Goal: Task Accomplishment & Management: Manage account settings

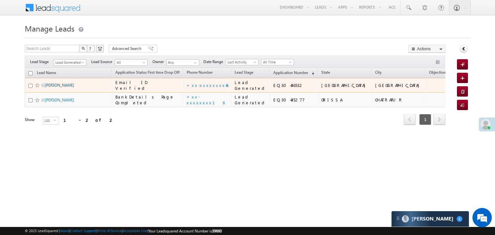
click at [54, 88] on link "Devendra uikey" at bounding box center [59, 85] width 29 height 5
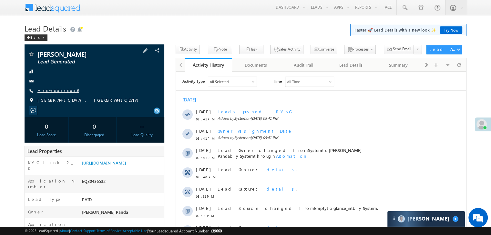
click at [57, 91] on link "+xx-xxxxxxxx46" at bounding box center [58, 90] width 42 height 5
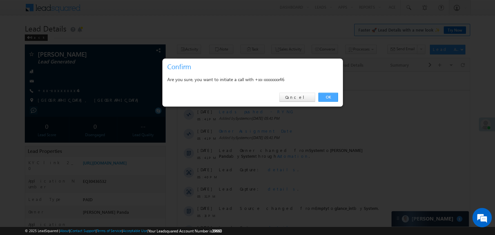
click at [325, 100] on link "OK" at bounding box center [329, 97] width 20 height 9
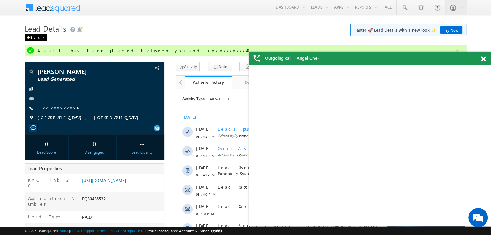
click at [34, 39] on div "Back" at bounding box center [36, 38] width 23 height 6
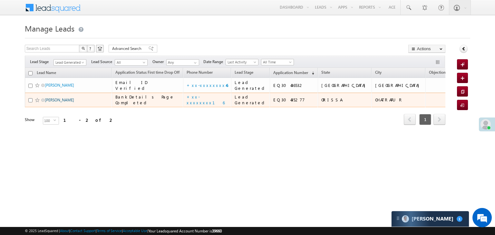
click at [53, 103] on link "Sankar pradhan" at bounding box center [59, 100] width 29 height 5
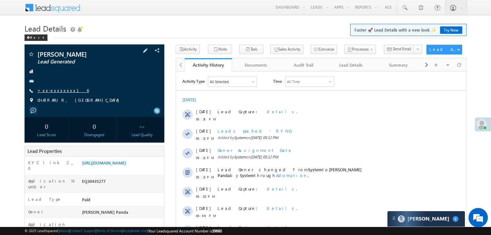
click at [55, 89] on link "+xx-xxxxxxxx16" at bounding box center [62, 90] width 51 height 5
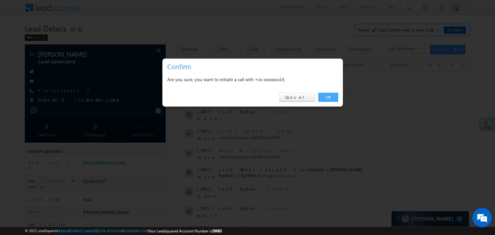
click at [330, 98] on link "OK" at bounding box center [329, 97] width 20 height 9
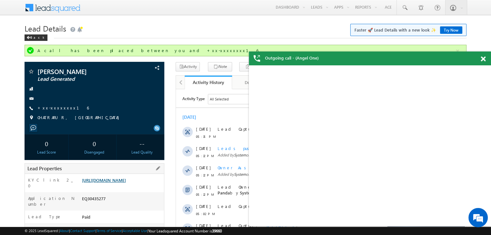
click at [113, 183] on link "https://angelbroking1-pk3em7sa.customui-test.leadsquared.com?leadId=9012210f-d4…" at bounding box center [104, 180] width 44 height 5
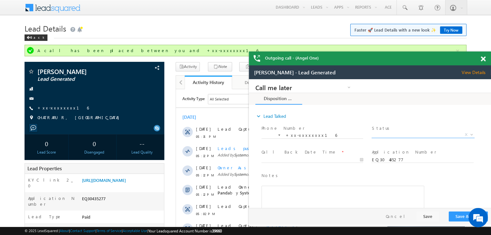
click at [406, 136] on span "X" at bounding box center [422, 135] width 103 height 6
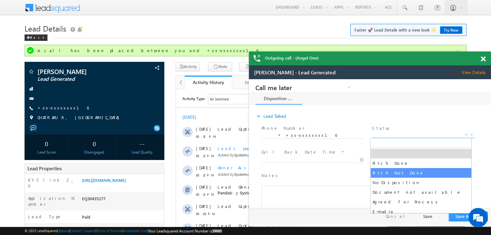
select select "Pitch Not Done"
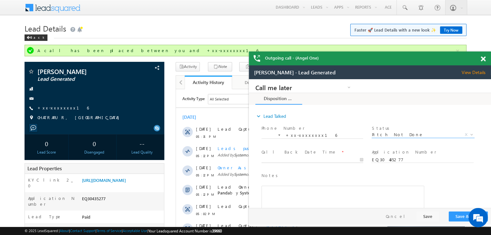
type input "10/12/25 6:07 PM"
click at [327, 159] on input "10/12/25 6:07 PM" at bounding box center [312, 160] width 102 height 6
click at [459, 216] on button "Save & Close" at bounding box center [467, 217] width 39 height 10
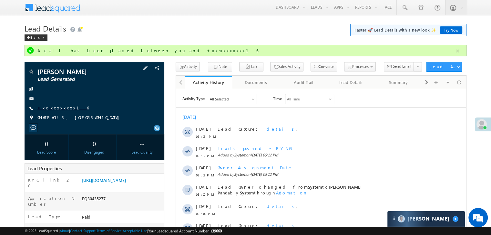
click at [50, 106] on link "+xx-xxxxxxxx16" at bounding box center [62, 107] width 51 height 5
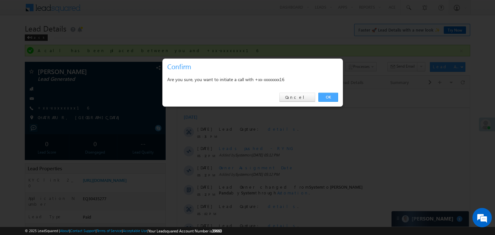
click at [331, 96] on link "OK" at bounding box center [329, 97] width 20 height 9
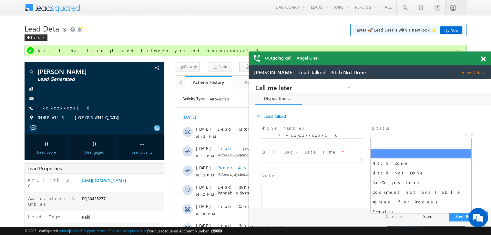
click at [420, 136] on span "X" at bounding box center [422, 135] width 103 height 6
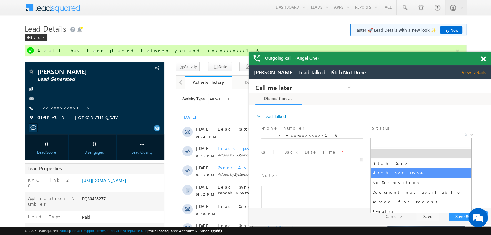
select select "Pitch Not Done"
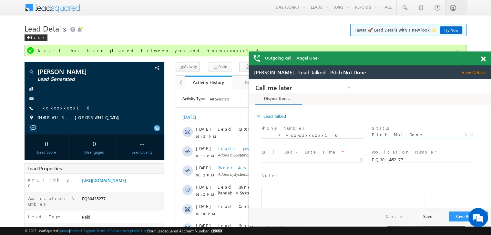
type input "10/12/25 6:08 PM"
click at [327, 158] on input "10/12/25 6:08 PM" at bounding box center [312, 160] width 102 height 6
click at [457, 217] on button "Save & Close" at bounding box center [467, 217] width 39 height 10
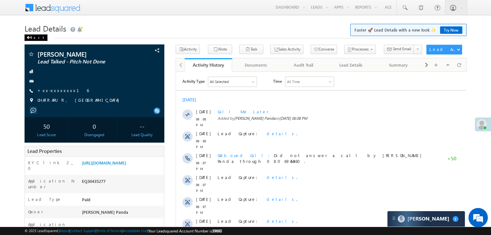
click at [32, 37] on div "Back" at bounding box center [36, 38] width 23 height 6
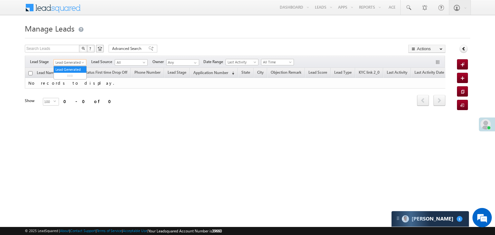
click at [85, 62] on span at bounding box center [83, 63] width 5 height 5
click at [67, 71] on link "All" at bounding box center [70, 70] width 33 height 6
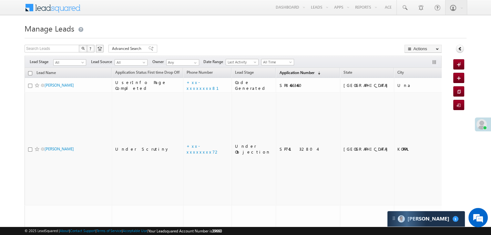
click at [292, 75] on span "Application Number" at bounding box center [296, 72] width 35 height 5
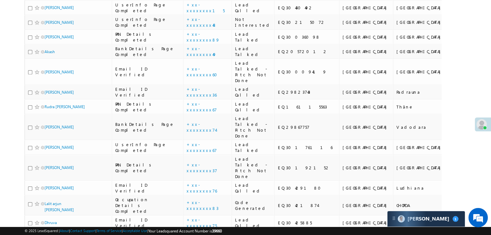
scroll to position [355, 0]
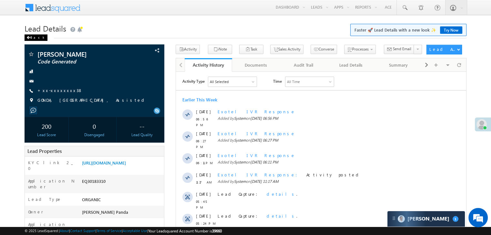
click at [34, 38] on div "Back" at bounding box center [36, 38] width 23 height 6
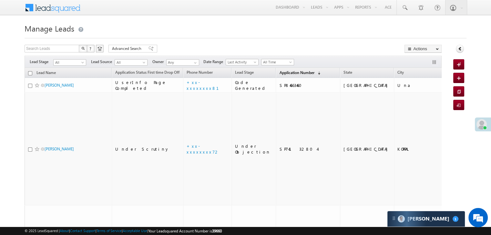
click at [285, 74] on span "Application Number" at bounding box center [296, 72] width 35 height 5
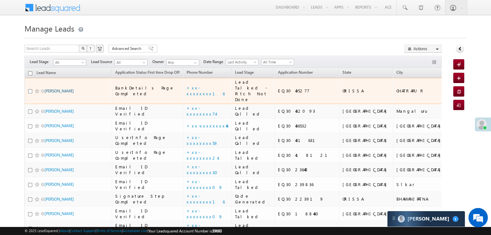
click at [53, 94] on link "[PERSON_NAME]" at bounding box center [59, 91] width 29 height 5
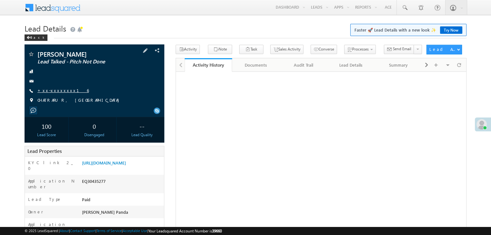
click at [61, 91] on link "+xx-xxxxxxxx16" at bounding box center [62, 90] width 51 height 5
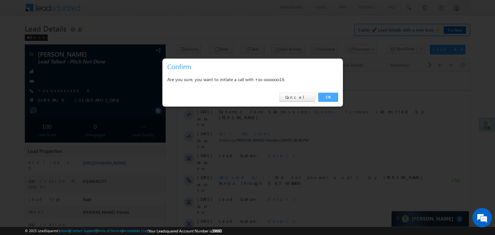
drag, startPoint x: 327, startPoint y: 100, endPoint x: 134, endPoint y: 21, distance: 209.4
click at [327, 100] on link "OK" at bounding box center [329, 97] width 20 height 9
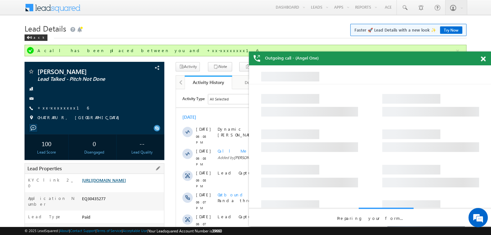
click at [114, 183] on link "https://angelbroking1-pk3em7sa.customui-test.leadsquared.com?leadId=9012210f-d4…" at bounding box center [104, 180] width 44 height 5
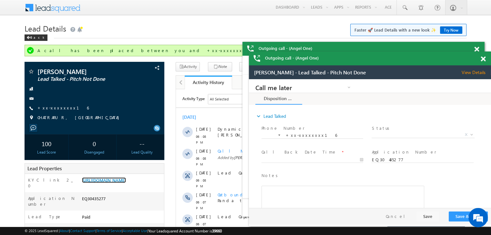
click at [482, 60] on span at bounding box center [482, 58] width 5 height 5
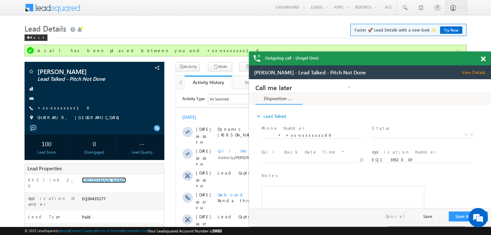
click at [482, 60] on span at bounding box center [482, 58] width 5 height 5
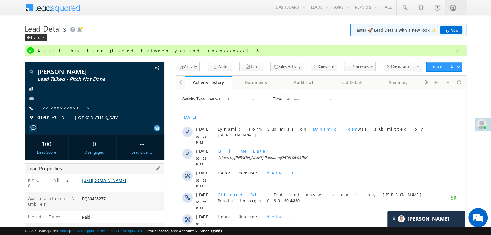
click at [117, 183] on link "[URL][DOMAIN_NAME]" at bounding box center [104, 180] width 44 height 5
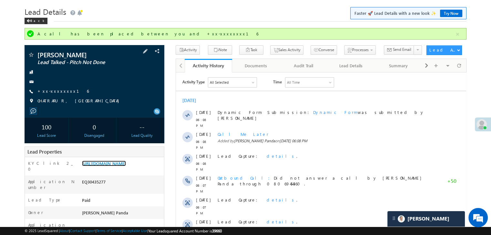
scroll to position [32, 0]
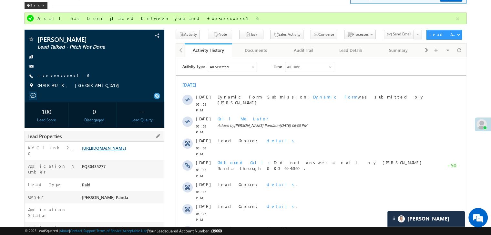
click at [126, 151] on link "[URL][DOMAIN_NAME]" at bounding box center [104, 147] width 44 height 5
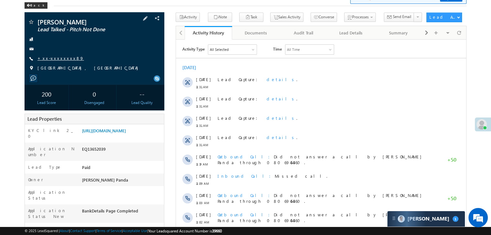
click at [54, 58] on link "+xx-xxxxxxxx89" at bounding box center [60, 57] width 46 height 5
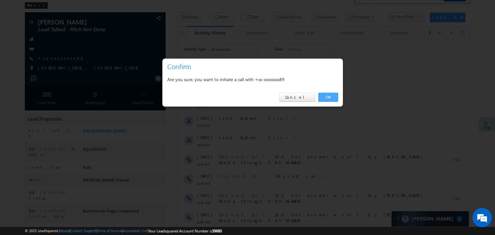
click at [326, 93] on link "OK" at bounding box center [329, 97] width 20 height 9
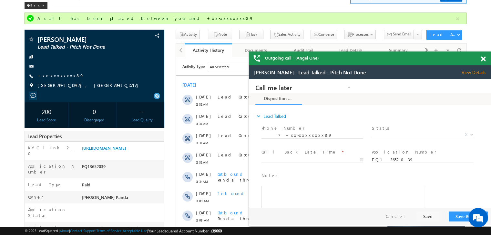
scroll to position [65, 0]
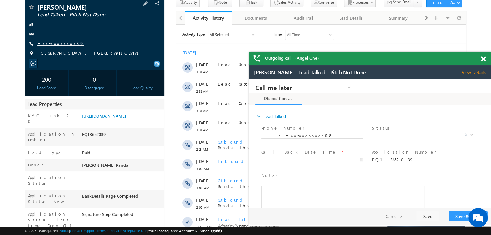
click at [48, 44] on link "+xx-xxxxxxxx89" at bounding box center [60, 43] width 46 height 5
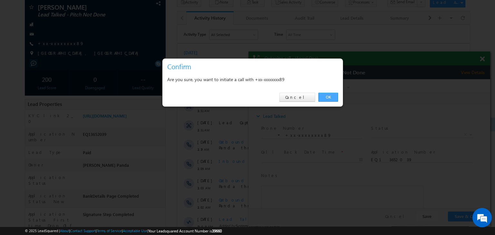
click at [329, 95] on link "OK" at bounding box center [329, 97] width 20 height 9
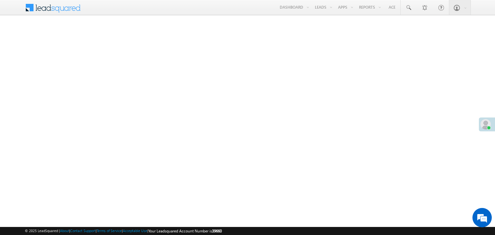
click at [0, 0] on link "Reports Home" at bounding box center [0, 0] width 0 height 0
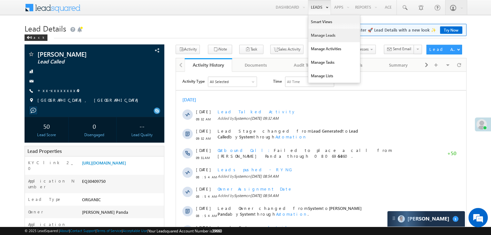
click at [317, 37] on link "Manage Leads" at bounding box center [334, 36] width 52 height 14
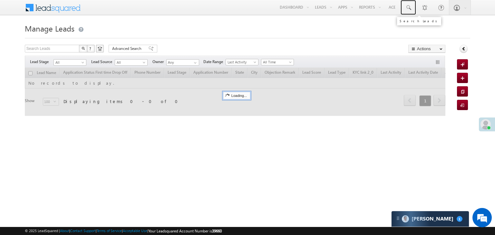
click at [406, 7] on span at bounding box center [408, 8] width 6 height 6
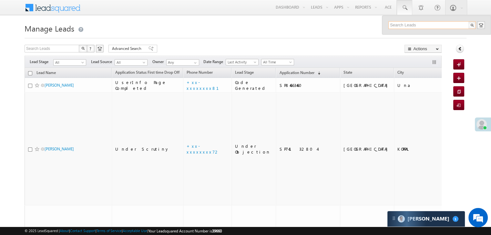
paste input "9596417040"
type input "9596417040"
click at [404, 36] on div "[PERSON_NAME]" at bounding box center [434, 34] width 86 height 7
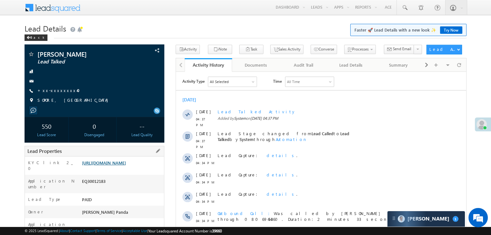
click at [117, 166] on link "https://angelbroking1-pk3em7sa.customui-test.leadsquared.com?leadId=7eddb0ac-d2…" at bounding box center [104, 162] width 44 height 5
click at [116, 166] on link "https://angelbroking1-pk3em7sa.customui-test.leadsquared.com?leadId=7eddb0ac-d2…" at bounding box center [104, 162] width 44 height 5
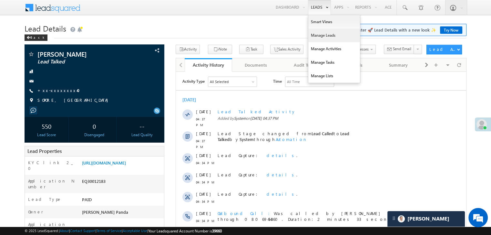
click at [316, 34] on link "Manage Leads" at bounding box center [334, 36] width 52 height 14
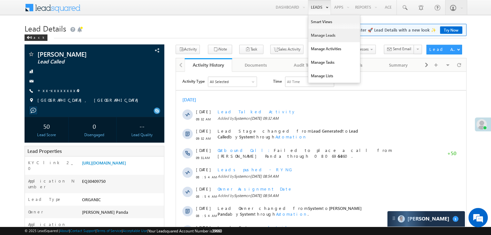
click at [318, 34] on link "Manage Leads" at bounding box center [334, 36] width 52 height 14
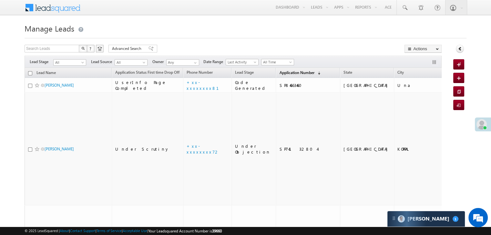
click at [279, 74] on span "Application Number" at bounding box center [296, 72] width 35 height 5
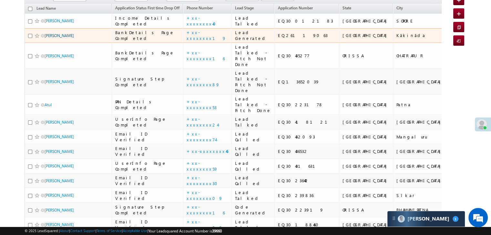
click at [59, 38] on link "Sravani Vitthanala" at bounding box center [59, 35] width 29 height 5
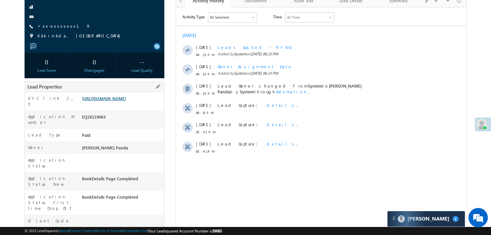
click at [115, 101] on link "[URL][DOMAIN_NAME]" at bounding box center [104, 98] width 44 height 5
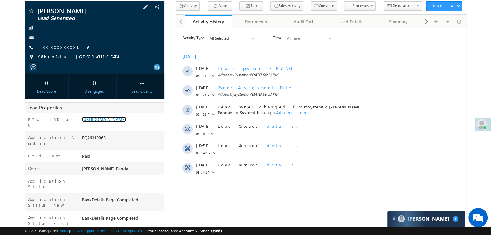
scroll to position [32, 0]
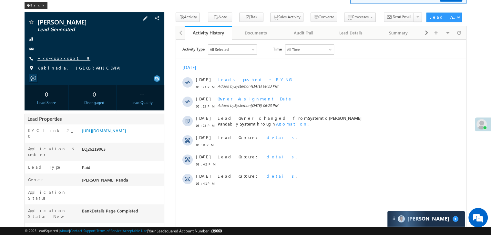
click at [54, 59] on link "+xx-xxxxxxxx19" at bounding box center [63, 57] width 53 height 5
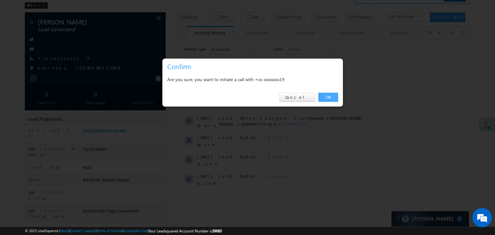
click at [329, 99] on link "OK" at bounding box center [329, 97] width 20 height 9
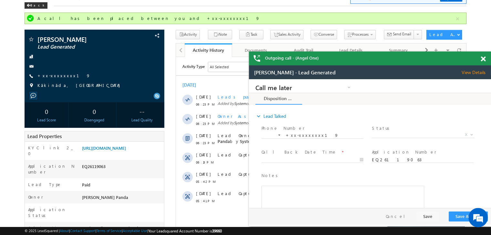
scroll to position [0, 0]
click at [52, 75] on link "+xx-xxxxxxxx19" at bounding box center [63, 75] width 53 height 5
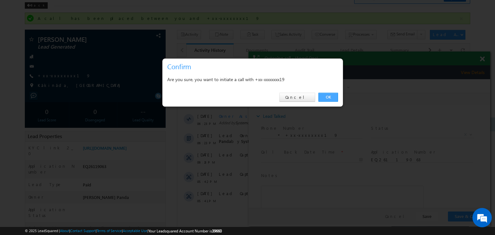
click at [328, 96] on link "OK" at bounding box center [329, 97] width 20 height 9
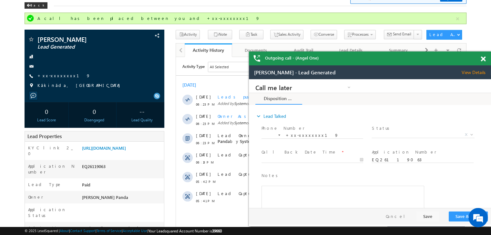
click at [483, 58] on span at bounding box center [482, 58] width 5 height 5
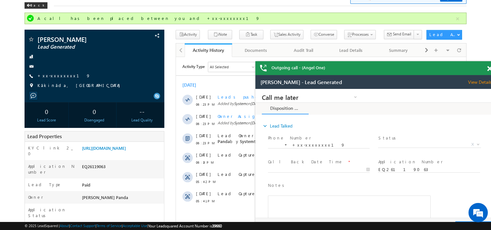
click at [489, 70] on span at bounding box center [489, 68] width 5 height 5
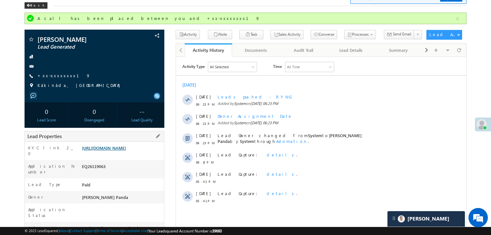
click at [120, 151] on link "[URL][DOMAIN_NAME]" at bounding box center [104, 147] width 44 height 5
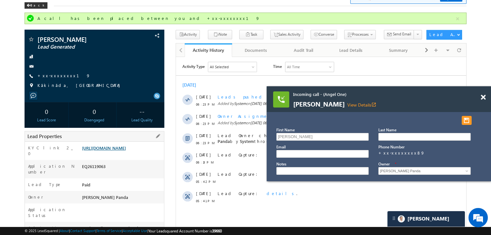
click at [118, 151] on link "[URL][DOMAIN_NAME]" at bounding box center [104, 147] width 44 height 5
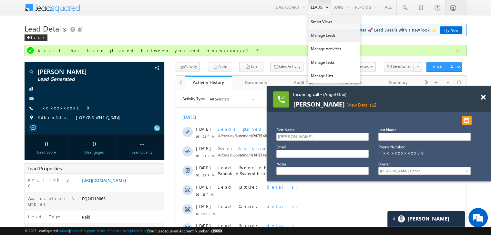
click at [311, 36] on link "Manage Leads" at bounding box center [334, 36] width 52 height 14
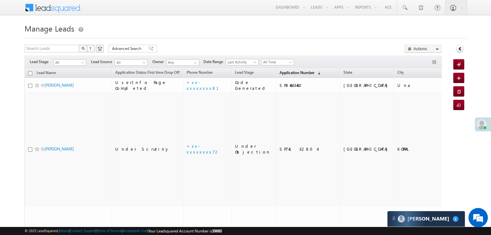
click at [279, 71] on span "Application Number" at bounding box center [296, 72] width 35 height 5
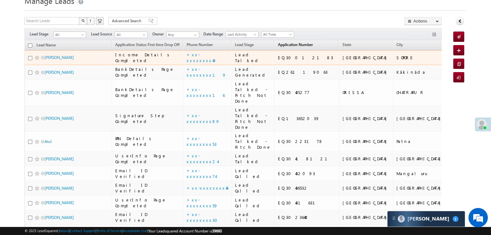
scroll to position [65, 0]
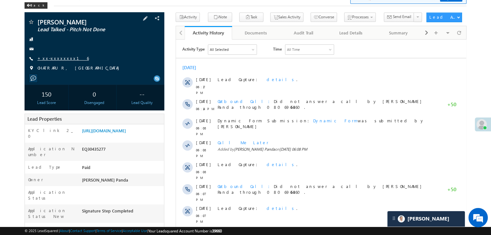
click at [56, 60] on link "+xx-xxxxxxxx16" at bounding box center [62, 57] width 51 height 5
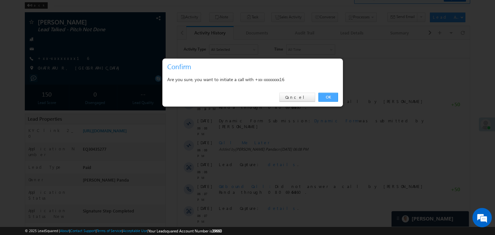
click at [326, 97] on link "OK" at bounding box center [329, 97] width 20 height 9
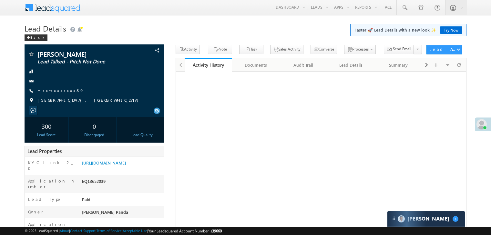
click at [52, 88] on link "+xx-xxxxxxxx89" at bounding box center [60, 90] width 46 height 5
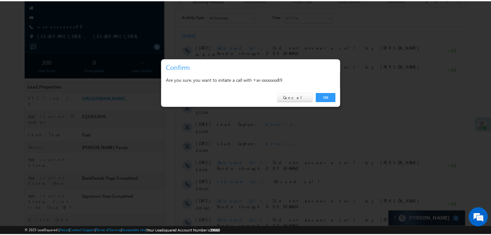
scroll to position [65, 0]
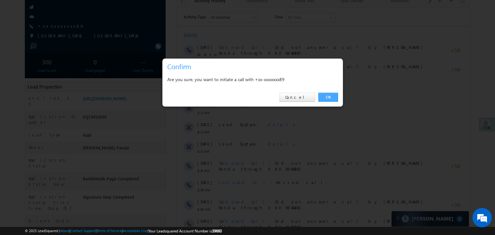
click at [327, 98] on link "OK" at bounding box center [329, 97] width 20 height 9
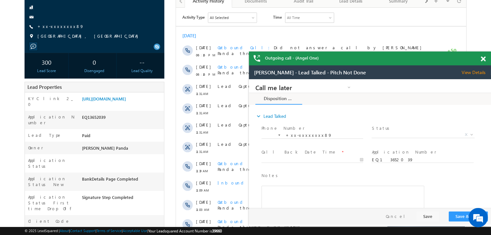
scroll to position [0, 0]
click at [53, 27] on link "+xx-xxxxxxxx89" at bounding box center [60, 26] width 46 height 5
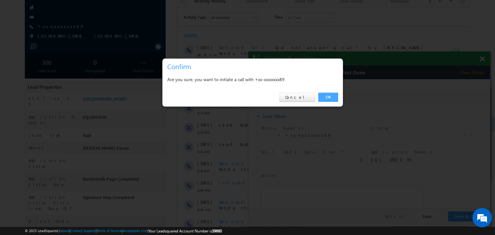
drag, startPoint x: 327, startPoint y: 97, endPoint x: 79, endPoint y: 6, distance: 264.6
click at [327, 97] on link "OK" at bounding box center [329, 97] width 20 height 9
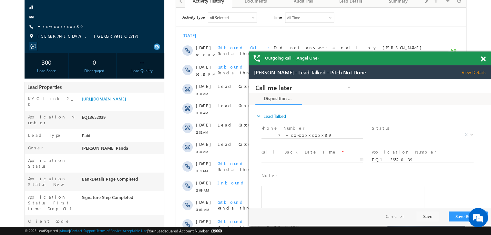
click at [482, 59] on span at bounding box center [482, 58] width 5 height 5
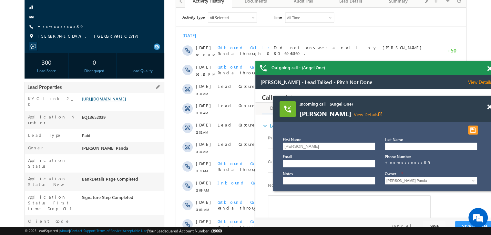
click at [115, 102] on link "[URL][DOMAIN_NAME]" at bounding box center [104, 98] width 44 height 5
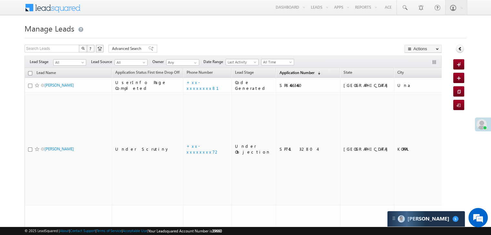
click at [280, 74] on span "Application Number" at bounding box center [296, 72] width 35 height 5
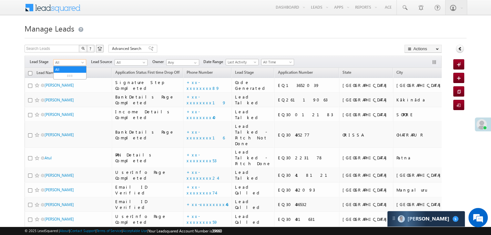
click at [81, 65] on span at bounding box center [83, 63] width 5 height 5
click at [71, 77] on link "Lead Generated" at bounding box center [70, 76] width 33 height 6
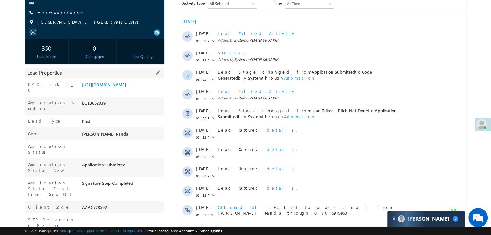
scroll to position [161, 0]
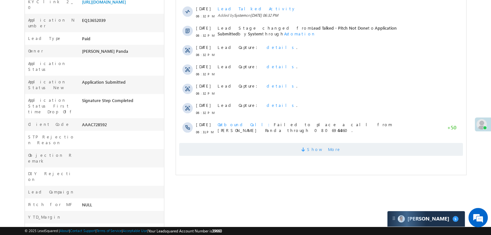
click at [316, 150] on span "Show More" at bounding box center [324, 149] width 34 height 13
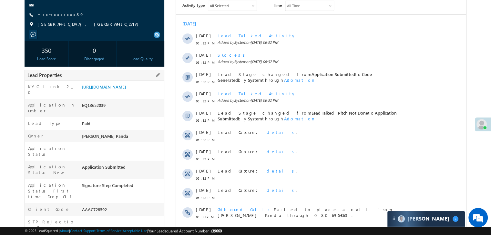
scroll to position [0, 0]
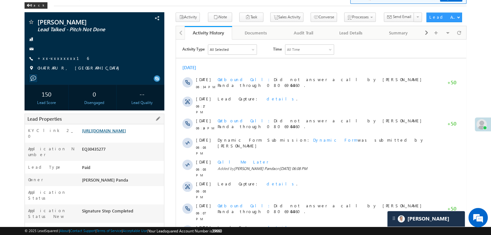
click at [116, 134] on link "[URL][DOMAIN_NAME]" at bounding box center [104, 130] width 44 height 5
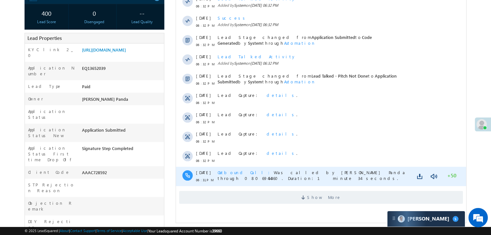
scroll to position [161, 0]
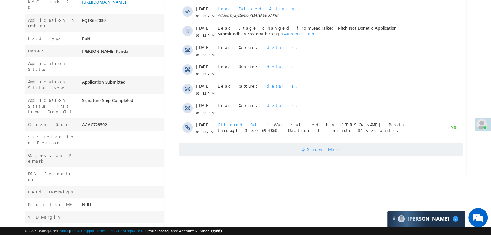
click at [320, 151] on span "Show More" at bounding box center [324, 149] width 34 height 13
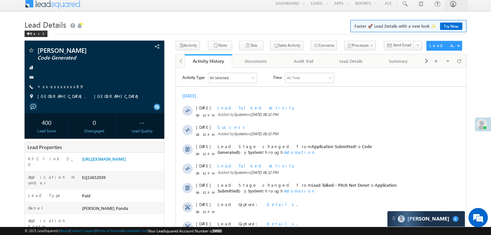
scroll to position [0, 0]
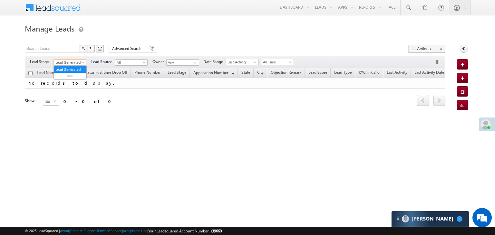
click at [80, 65] on span "Lead Generated" at bounding box center [69, 63] width 31 height 6
click at [71, 69] on link "All" at bounding box center [70, 70] width 33 height 6
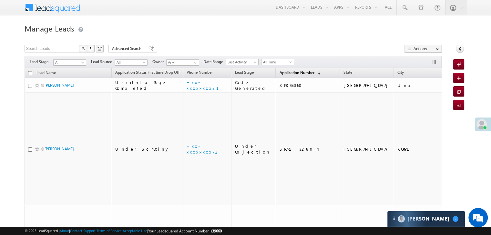
click at [280, 74] on span "Application Number" at bounding box center [296, 72] width 35 height 5
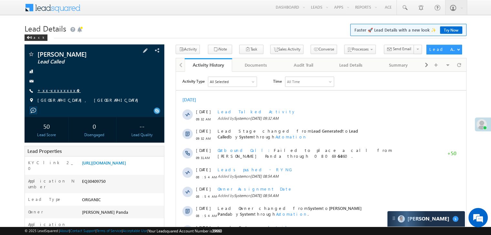
click at [50, 92] on link "+xx-xxxxxxxx49" at bounding box center [58, 90] width 43 height 5
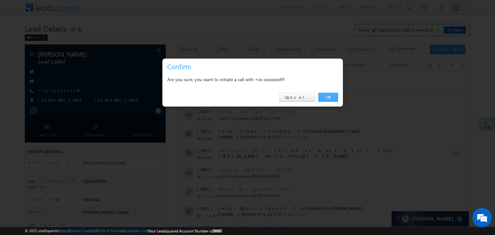
click at [329, 95] on link "OK" at bounding box center [329, 97] width 20 height 9
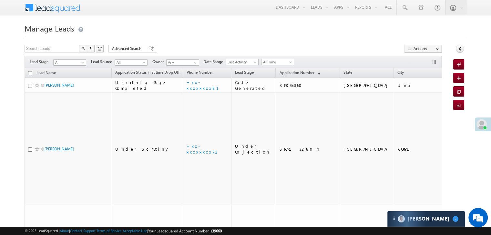
click at [285, 77] on th "Application Number (sorted descending)" at bounding box center [307, 73] width 64 height 10
click at [285, 74] on span "Application Number" at bounding box center [296, 72] width 35 height 5
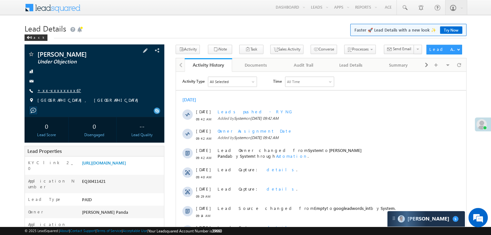
click at [61, 91] on link "+xx-xxxxxxxx67" at bounding box center [59, 90] width 44 height 5
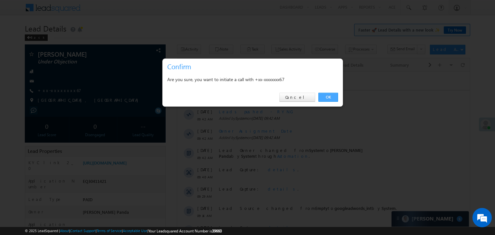
click at [331, 96] on link "OK" at bounding box center [329, 97] width 20 height 9
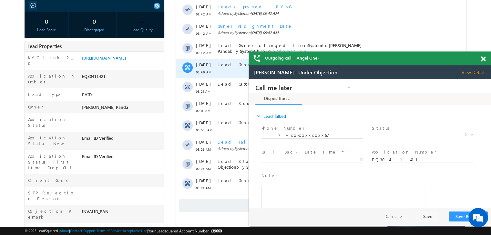
scroll to position [82, 0]
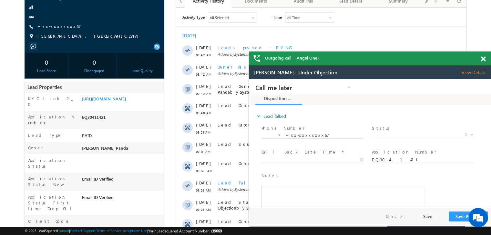
click at [483, 57] on span at bounding box center [482, 58] width 5 height 5
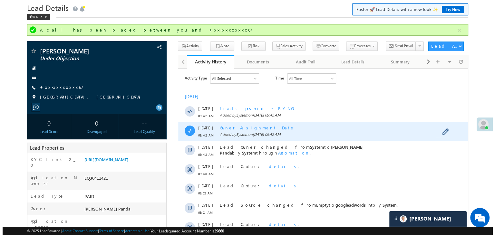
scroll to position [17, 0]
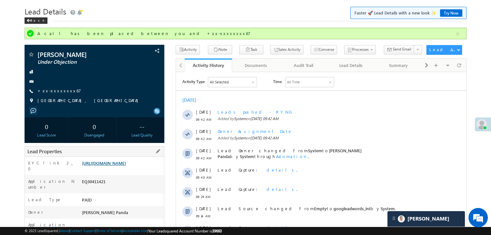
click at [126, 166] on link "[URL][DOMAIN_NAME]" at bounding box center [104, 163] width 44 height 5
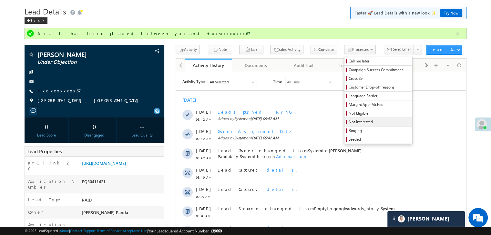
click at [348, 120] on span "Not Interested" at bounding box center [378, 122] width 61 height 6
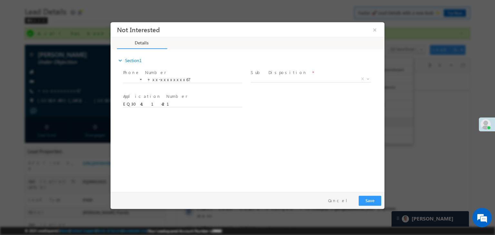
scroll to position [0, 0]
click at [310, 80] on span "X" at bounding box center [311, 79] width 120 height 6
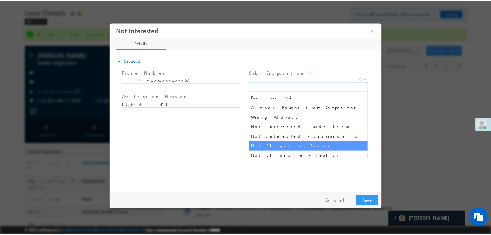
scroll to position [129, 0]
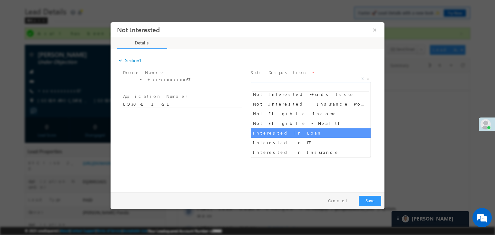
select select "Interested in Loan"
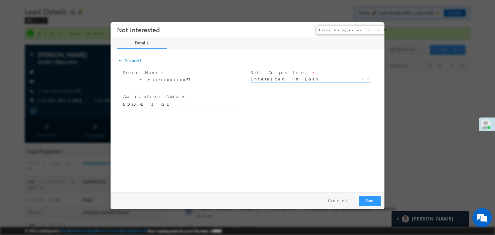
click at [376, 29] on button "×" at bounding box center [375, 30] width 11 height 12
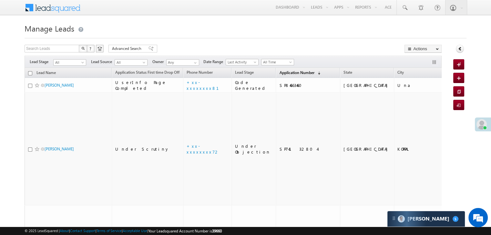
click at [283, 72] on span "Application Number" at bounding box center [296, 72] width 35 height 5
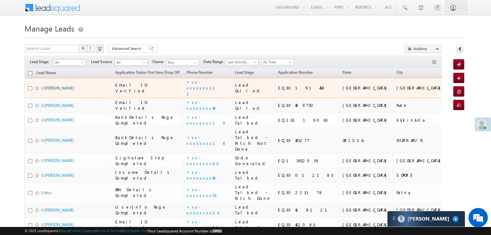
click at [62, 91] on link "[PERSON_NAME]" at bounding box center [59, 88] width 29 height 5
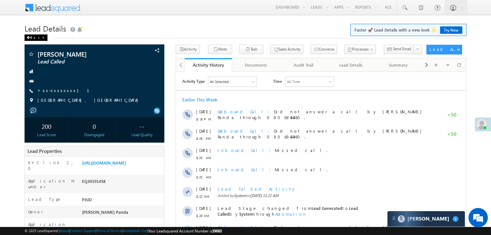
click at [31, 37] on div "Back" at bounding box center [36, 38] width 23 height 6
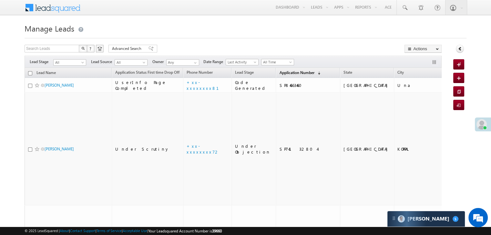
click at [281, 75] on span "Application Number" at bounding box center [296, 72] width 35 height 5
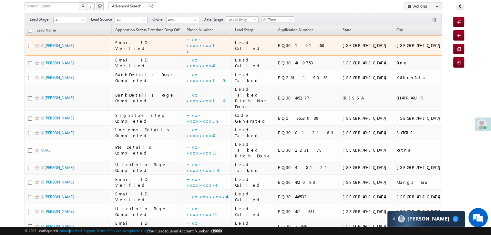
scroll to position [32, 0]
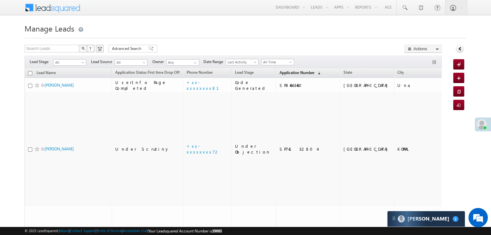
click at [281, 73] on span "Application Number" at bounding box center [296, 72] width 35 height 5
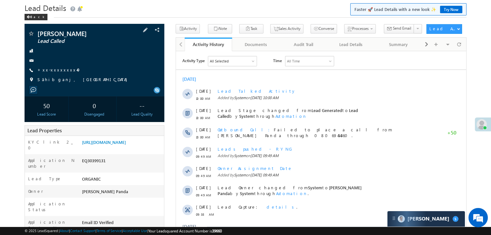
scroll to position [32, 0]
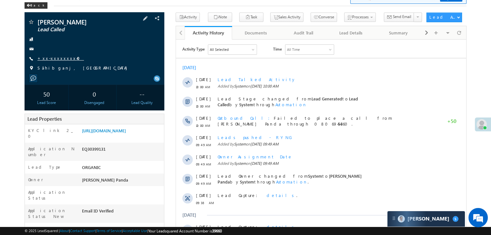
click at [60, 59] on link "+xx-xxxxxxxx40" at bounding box center [60, 57] width 46 height 5
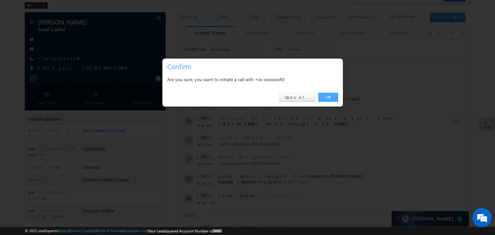
click at [325, 98] on link "OK" at bounding box center [329, 97] width 20 height 9
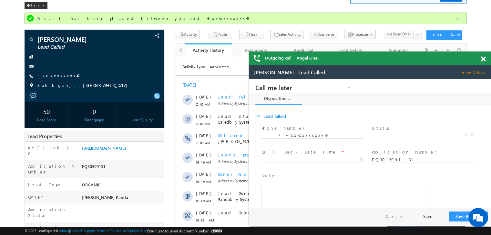
scroll to position [0, 0]
click at [482, 60] on span at bounding box center [482, 58] width 5 height 5
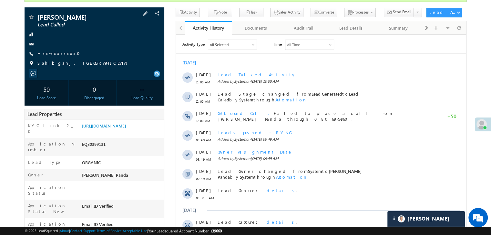
scroll to position [97, 0]
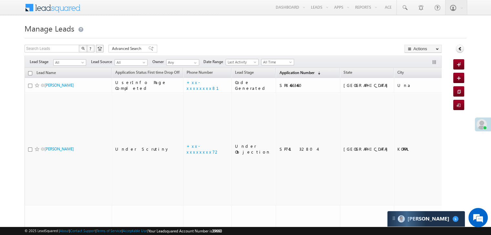
click at [288, 71] on span "Application Number" at bounding box center [296, 72] width 35 height 5
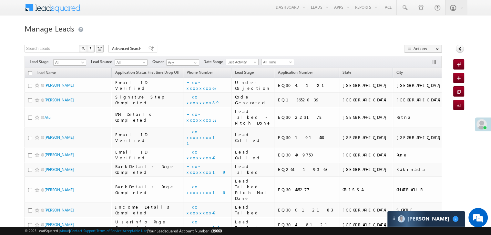
click at [483, 129] on div at bounding box center [485, 128] width 4 height 4
click at [479, 125] on span at bounding box center [481, 125] width 10 height 10
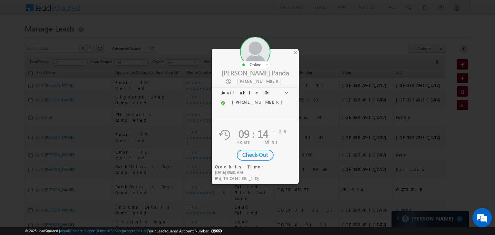
click at [246, 156] on div "Check-Out" at bounding box center [255, 155] width 37 height 11
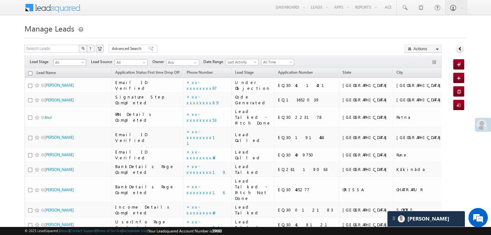
click at [81, 63] on link "All" at bounding box center [69, 62] width 33 height 6
click at [70, 78] on link "Lead Generated" at bounding box center [70, 76] width 33 height 6
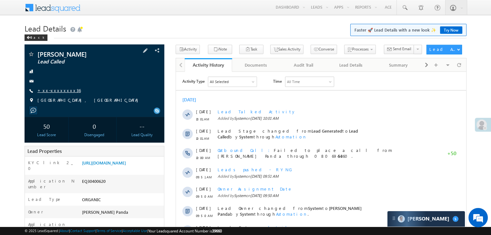
click at [54, 90] on link "+xx-xxxxxxxx36" at bounding box center [58, 90] width 43 height 5
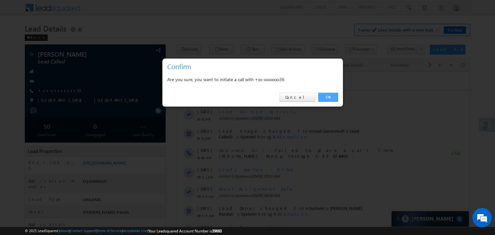
click at [330, 98] on link "OK" at bounding box center [329, 97] width 20 height 9
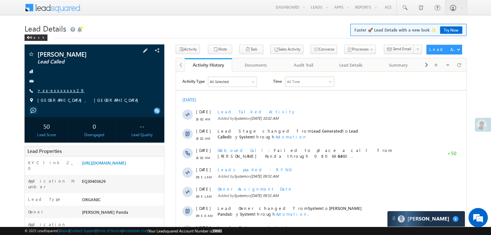
click at [53, 88] on link "+xx-xxxxxxxx29" at bounding box center [60, 90] width 47 height 5
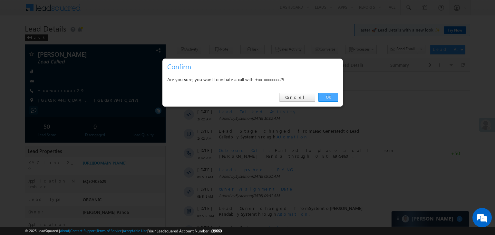
click at [330, 98] on link "OK" at bounding box center [329, 97] width 20 height 9
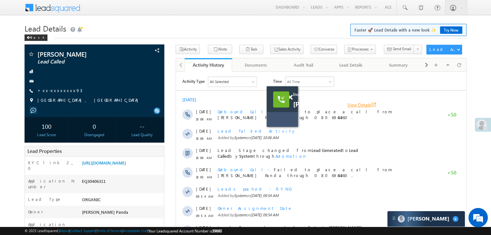
click at [360, 105] on link "View Details open_in_new" at bounding box center [361, 105] width 29 height 6
click at [50, 92] on link "+xx-xxxxxxxx93" at bounding box center [59, 90] width 45 height 5
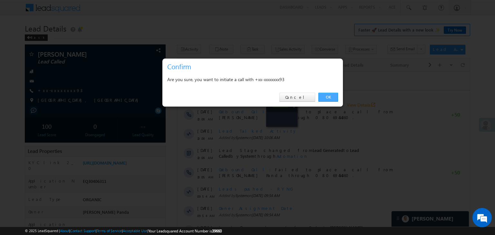
click at [330, 100] on link "OK" at bounding box center [329, 97] width 20 height 9
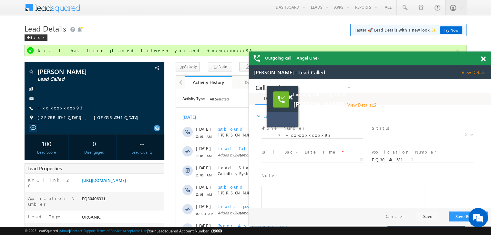
click at [483, 57] on span at bounding box center [482, 58] width 5 height 5
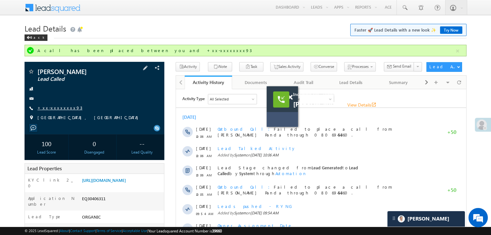
click at [54, 110] on link "+xx-xxxxxxxx93" at bounding box center [59, 107] width 45 height 5
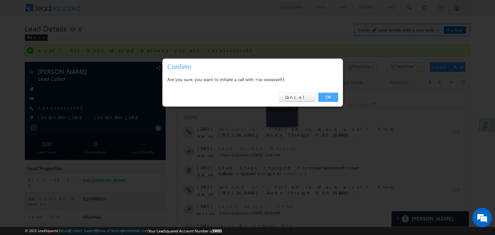
click at [329, 98] on link "OK" at bounding box center [329, 97] width 20 height 9
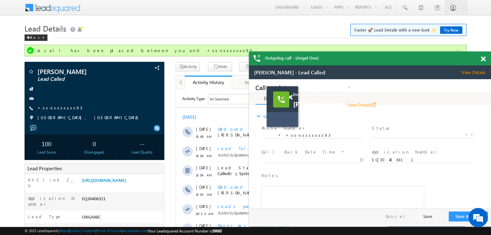
click at [482, 57] on span at bounding box center [482, 58] width 5 height 5
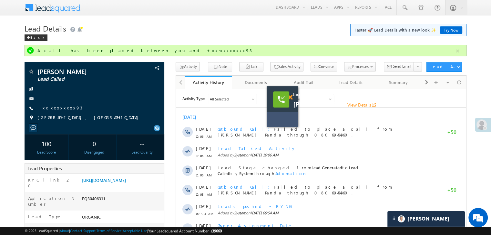
click at [291, 98] on span at bounding box center [289, 97] width 5 height 5
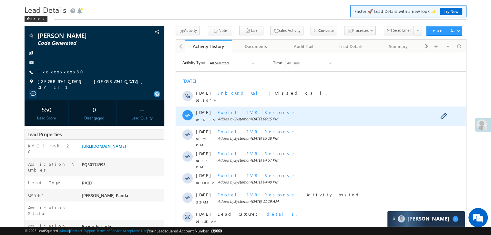
scroll to position [129, 0]
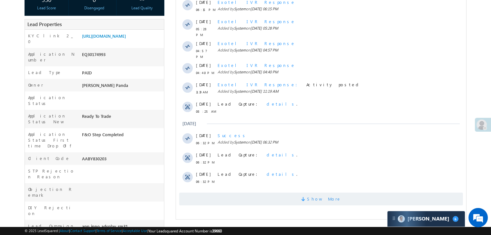
click at [325, 195] on span "Show More" at bounding box center [324, 199] width 34 height 13
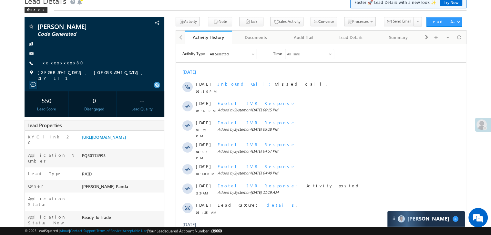
scroll to position [0, 0]
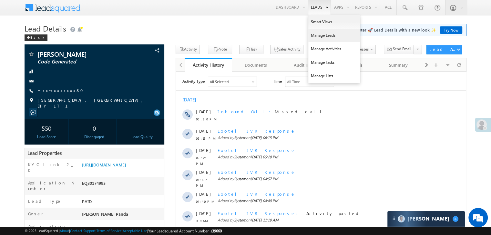
click at [318, 34] on link "Manage Leads" at bounding box center [334, 36] width 52 height 14
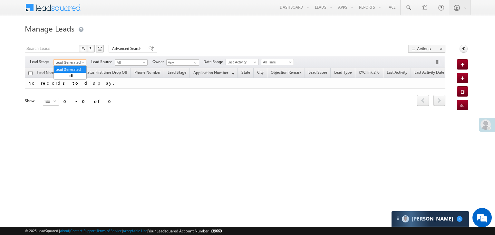
click at [68, 64] on span "Lead Generated" at bounding box center [69, 63] width 31 height 6
click at [69, 67] on link "All" at bounding box center [70, 70] width 33 height 6
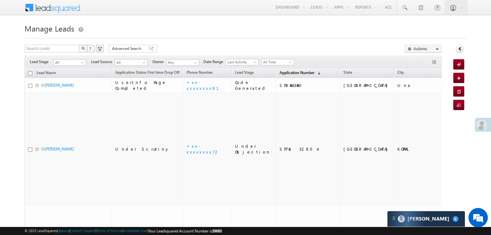
click at [279, 71] on span "Application Number" at bounding box center [296, 72] width 35 height 5
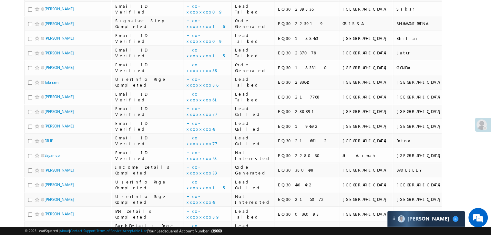
scroll to position [387, 0]
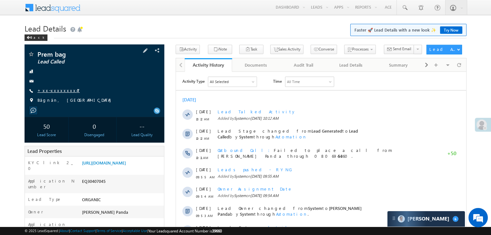
click at [48, 90] on link "+xx-xxxxxxxx47" at bounding box center [58, 90] width 42 height 5
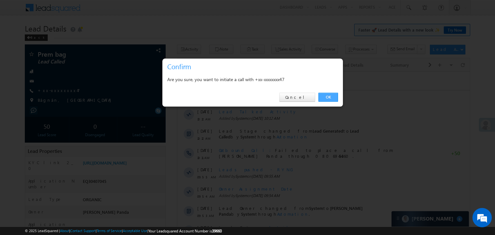
click at [331, 97] on link "OK" at bounding box center [329, 97] width 20 height 9
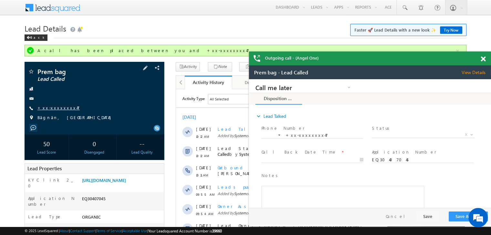
click at [55, 107] on link "+xx-xxxxxxxx47" at bounding box center [58, 107] width 42 height 5
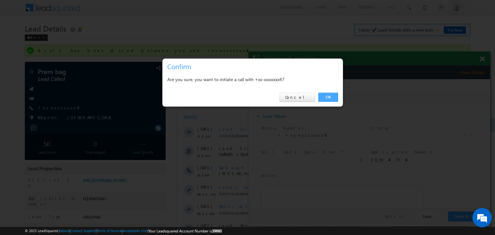
click at [329, 98] on link "OK" at bounding box center [329, 97] width 20 height 9
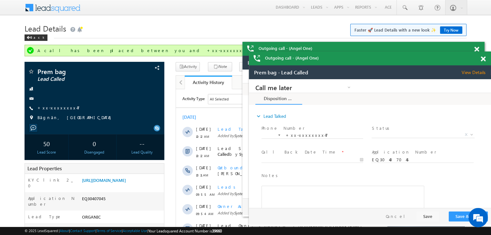
click at [482, 59] on span at bounding box center [482, 58] width 5 height 5
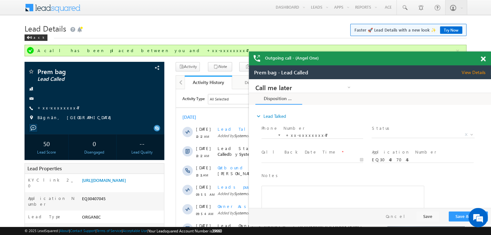
click at [482, 59] on span at bounding box center [482, 58] width 5 height 5
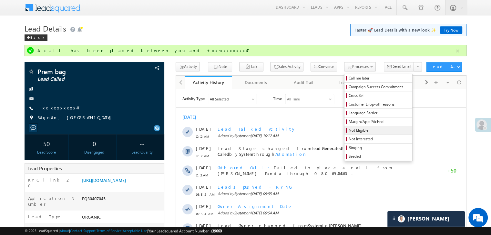
click at [349, 129] on span "Not Eligible" at bounding box center [378, 131] width 61 height 6
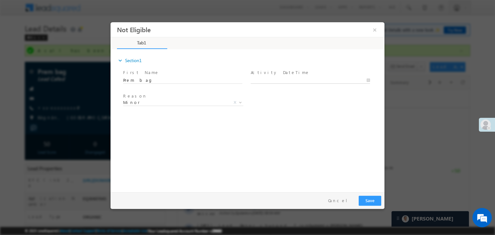
type input "10/12/25 6:55 PM"
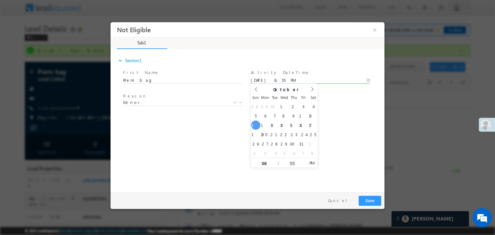
click at [305, 79] on input "10/12/25 6:55 PM" at bounding box center [310, 80] width 119 height 6
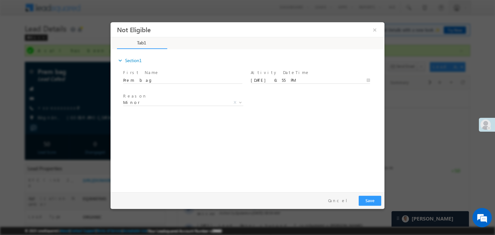
click at [346, 115] on div "Reason * Minor Existing Client Out of India DRA - FDS Termination DRA - Already…" at bounding box center [253, 104] width 263 height 24
click at [375, 30] on button "×" at bounding box center [375, 30] width 11 height 12
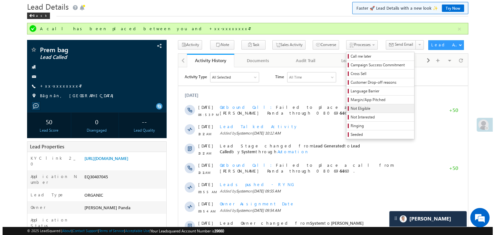
scroll to position [32, 0]
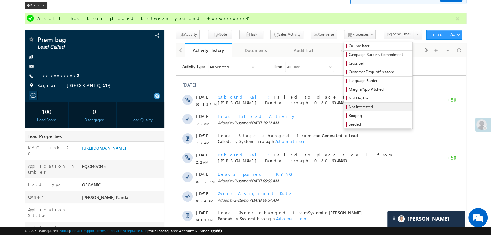
click at [348, 106] on span "Not Interested" at bounding box center [378, 107] width 61 height 6
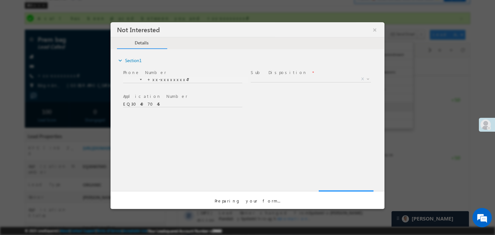
scroll to position [0, 0]
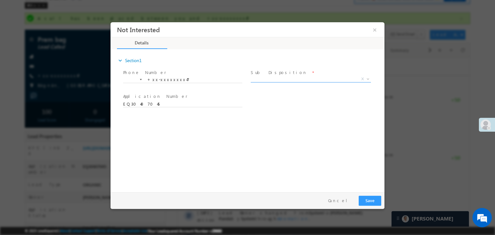
click at [308, 79] on span "X" at bounding box center [311, 79] width 120 height 6
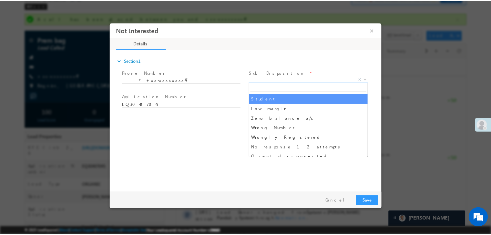
scroll to position [65, 0]
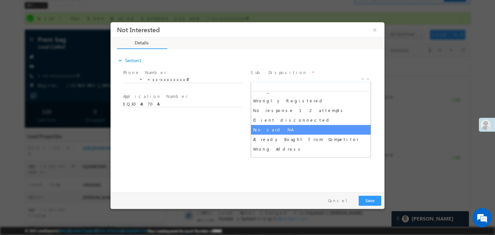
select select "Pan card NA"
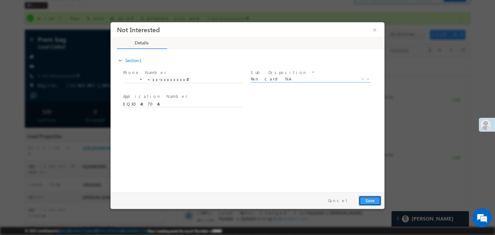
click at [375, 204] on button "Save" at bounding box center [370, 201] width 23 height 10
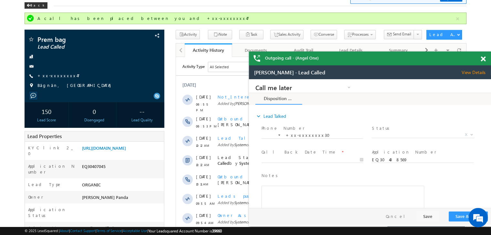
scroll to position [0, 0]
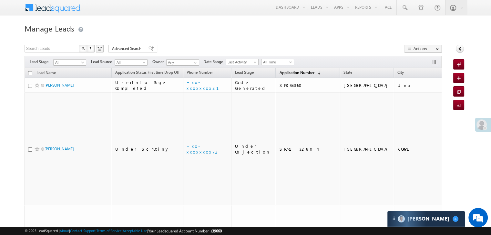
click at [279, 70] on span "Application Number" at bounding box center [296, 72] width 35 height 5
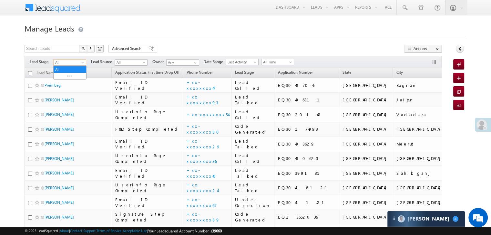
click at [81, 64] on span at bounding box center [83, 63] width 5 height 5
click at [71, 77] on link "Lead Generated" at bounding box center [70, 76] width 33 height 6
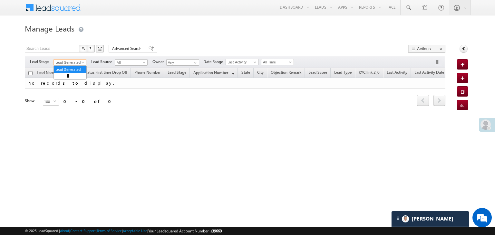
click at [81, 63] on span at bounding box center [83, 63] width 5 height 5
click at [68, 70] on link "All" at bounding box center [70, 70] width 33 height 6
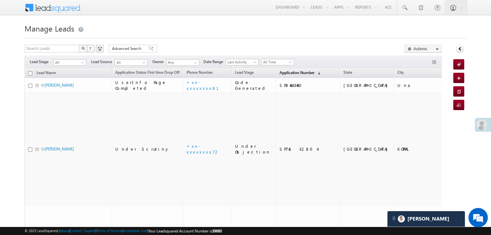
click at [283, 72] on span "Application Number" at bounding box center [296, 72] width 35 height 5
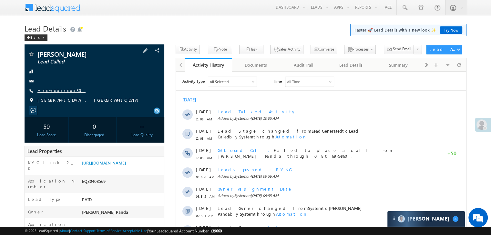
click at [54, 93] on link "+xx-xxxxxxxx30" at bounding box center [61, 90] width 48 height 5
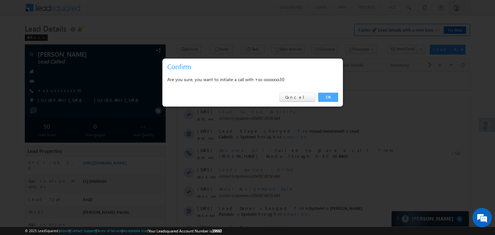
drag, startPoint x: 148, startPoint y: 24, endPoint x: 327, endPoint y: 97, distance: 193.3
click at [327, 97] on link "OK" at bounding box center [329, 97] width 20 height 9
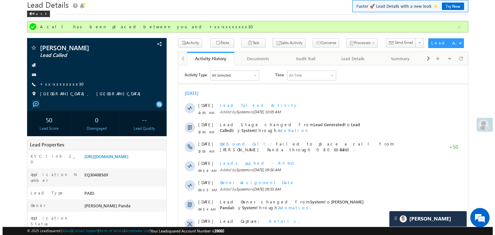
scroll to position [65, 0]
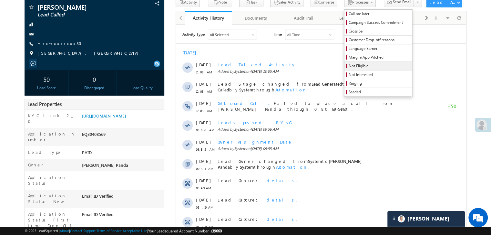
click at [348, 68] on span "Not Eligible" at bounding box center [378, 66] width 61 height 6
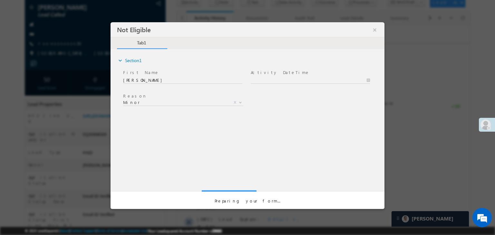
scroll to position [0, 0]
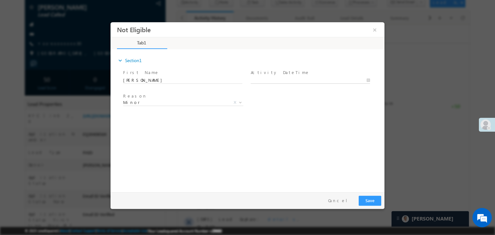
type input "10/12/25 6:57 PM"
click at [299, 79] on input "10/12/25 6:57 PM" at bounding box center [310, 80] width 119 height 6
click at [330, 110] on div "Reason * Minor Existing Client Out of India DRA - FDS Termination DRA - Already…" at bounding box center [253, 104] width 263 height 24
click at [368, 203] on button "Save" at bounding box center [370, 201] width 23 height 10
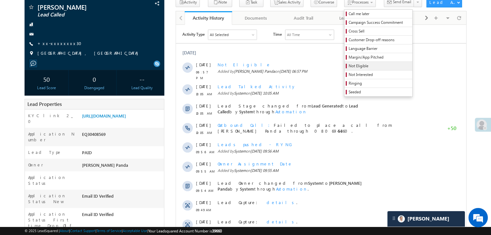
click at [348, 65] on span "Not Eligible" at bounding box center [378, 66] width 61 height 6
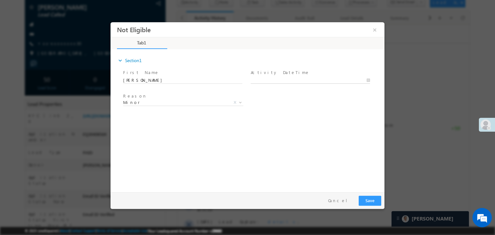
type input "10/12/25 6:57 PM"
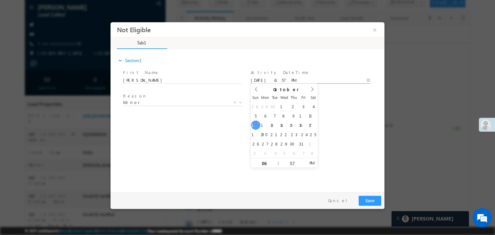
click at [313, 78] on input "10/12/25 6:57 PM" at bounding box center [310, 80] width 119 height 6
click at [347, 101] on div "Reason * Minor Existing Client Out of India DRA - FDS Termination DRA - Already…" at bounding box center [253, 104] width 263 height 24
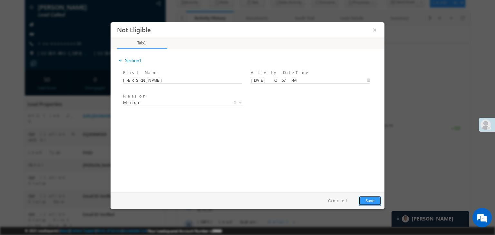
click at [373, 202] on button "Save" at bounding box center [370, 201] width 23 height 10
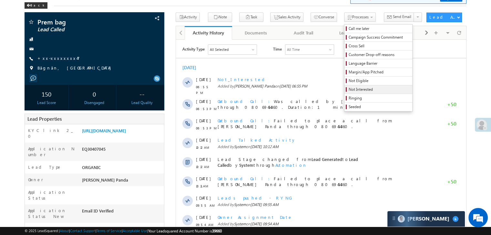
click at [357, 89] on span "Not Interested" at bounding box center [378, 90] width 61 height 6
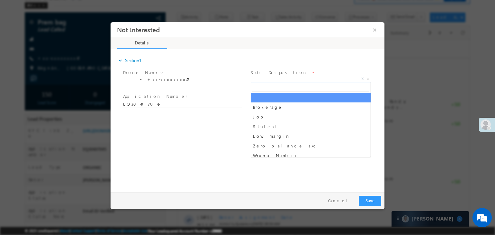
click at [319, 77] on span "X" at bounding box center [311, 79] width 120 height 6
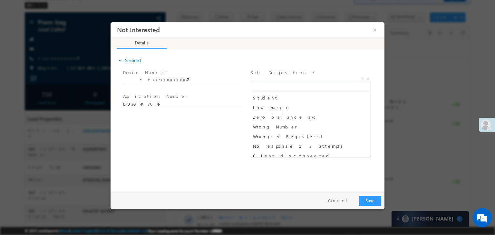
scroll to position [65, 0]
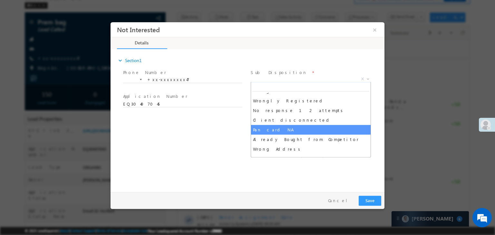
select select "Pan card NA"
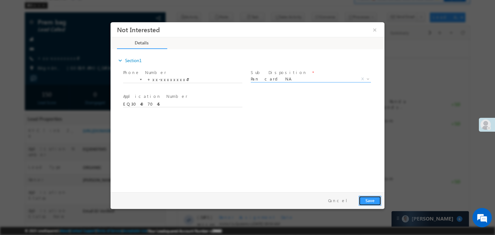
click at [366, 201] on button "Save" at bounding box center [370, 201] width 23 height 10
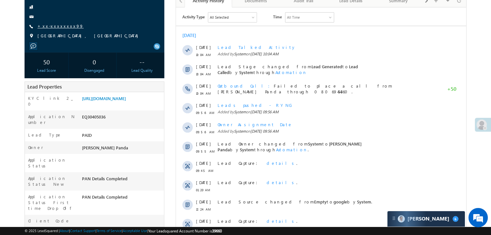
click at [48, 27] on link "+xx-xxxxxxxx99" at bounding box center [60, 25] width 46 height 5
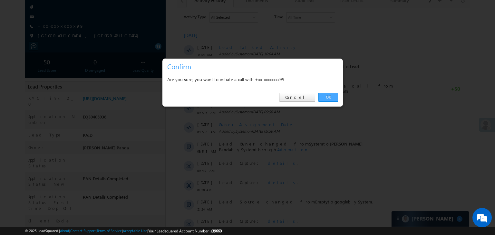
click at [328, 96] on link "OK" at bounding box center [329, 97] width 20 height 9
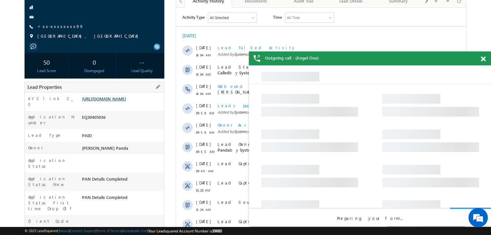
click at [125, 102] on link "[URL][DOMAIN_NAME]" at bounding box center [104, 98] width 44 height 5
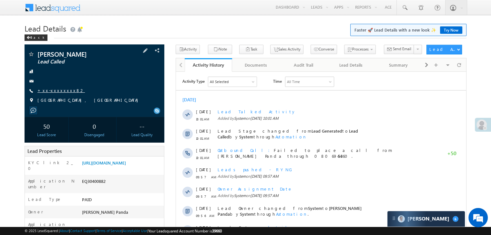
click at [60, 91] on link "+xx-xxxxxxxx82" at bounding box center [60, 90] width 47 height 5
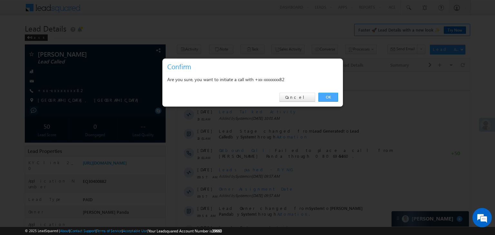
click at [327, 98] on link "OK" at bounding box center [329, 97] width 20 height 9
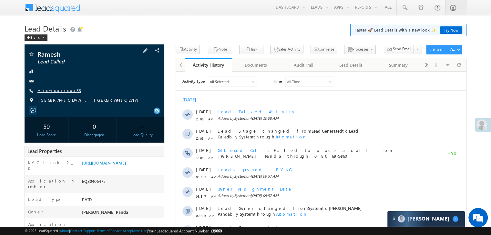
click at [56, 90] on link "+xx-xxxxxxxx33" at bounding box center [59, 90] width 44 height 5
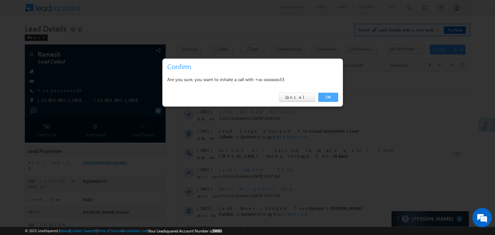
click at [328, 98] on link "OK" at bounding box center [329, 97] width 20 height 9
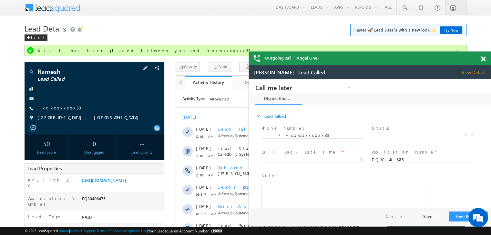
click at [57, 104] on div "Ramesh Lead Called +xx-xxxxxxxx33" at bounding box center [94, 96] width 133 height 56
click at [59, 109] on link "+xx-xxxxxxxx33" at bounding box center [59, 107] width 44 height 5
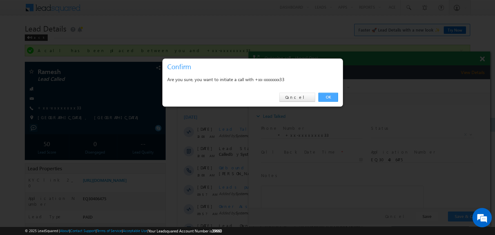
click at [325, 97] on link "OK" at bounding box center [329, 97] width 20 height 9
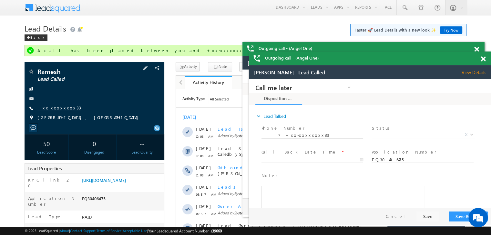
click at [48, 107] on link "+xx-xxxxxxxx33" at bounding box center [59, 107] width 44 height 5
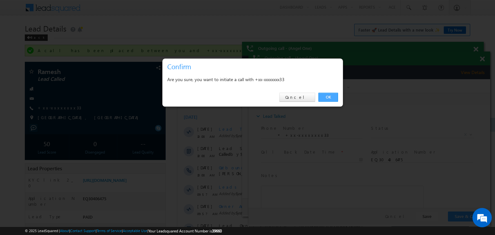
click at [330, 97] on link "OK" at bounding box center [329, 97] width 20 height 9
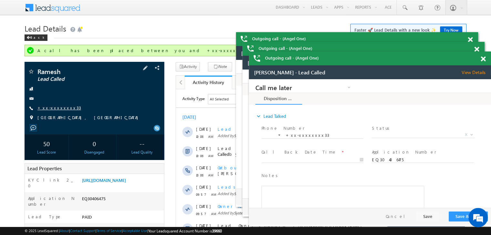
click at [54, 107] on link "+xx-xxxxxxxx33" at bounding box center [59, 107] width 44 height 5
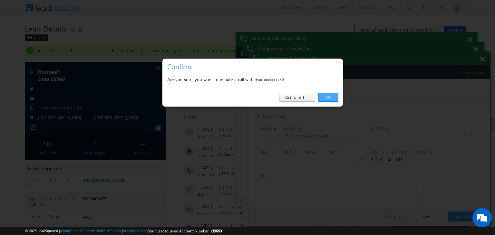
click at [327, 96] on link "OK" at bounding box center [329, 97] width 20 height 9
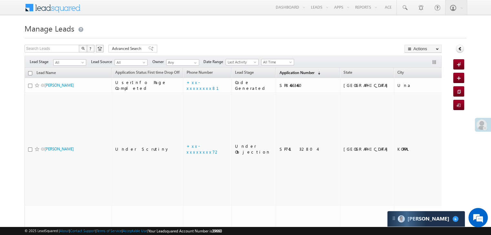
click at [290, 73] on span "Application Number" at bounding box center [296, 72] width 35 height 5
click at [279, 73] on span "Application Number" at bounding box center [296, 72] width 35 height 5
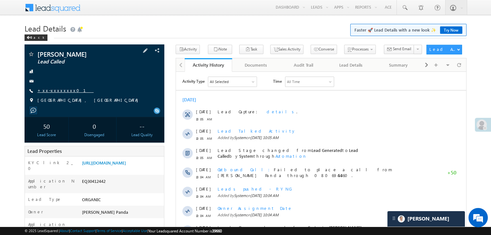
click at [61, 90] on link "+xx-xxxxxxxx01" at bounding box center [65, 90] width 56 height 5
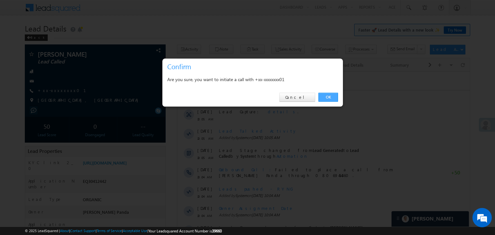
click at [326, 98] on link "OK" at bounding box center [329, 97] width 20 height 9
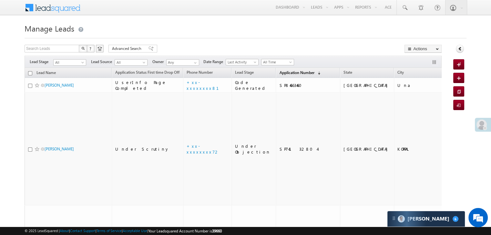
click at [282, 73] on span "Application Number" at bounding box center [296, 72] width 35 height 5
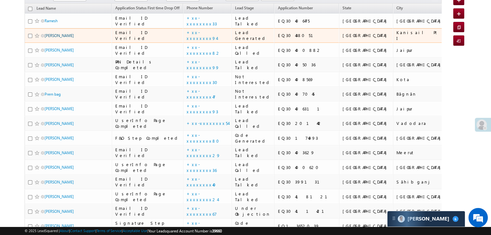
click at [60, 38] on link "[PERSON_NAME]" at bounding box center [59, 35] width 29 height 5
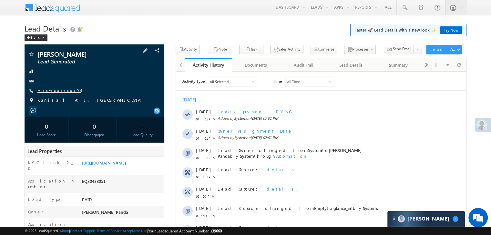
click at [54, 89] on link "+xx-xxxxxxxx94" at bounding box center [58, 90] width 43 height 5
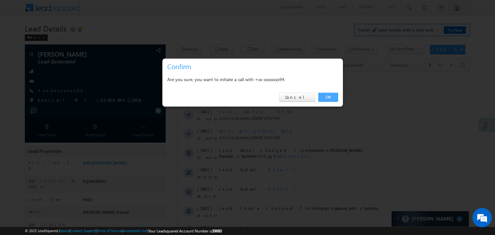
drag, startPoint x: 325, startPoint y: 99, endPoint x: 41, endPoint y: 27, distance: 293.2
click at [325, 99] on link "OK" at bounding box center [329, 97] width 20 height 9
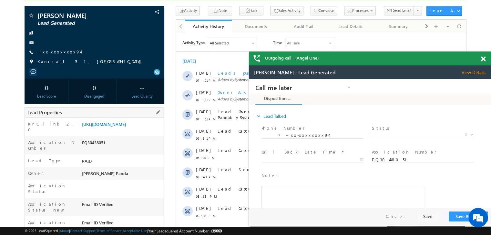
scroll to position [17, 0]
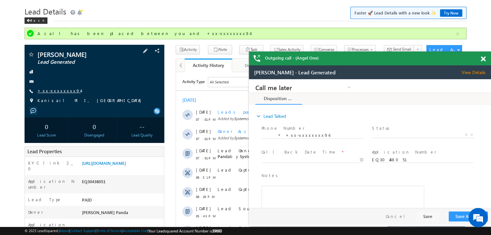
click at [45, 91] on link "+xx-xxxxxxxx94" at bounding box center [58, 90] width 43 height 5
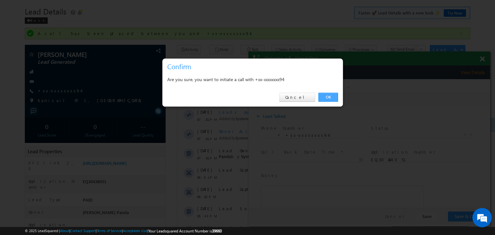
click at [330, 95] on link "OK" at bounding box center [329, 97] width 20 height 9
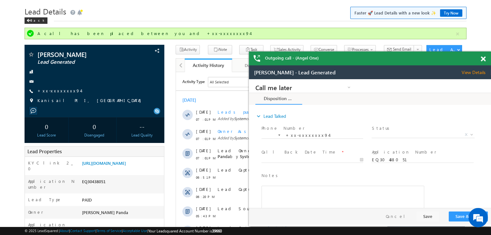
scroll to position [0, 0]
click at [56, 91] on link "+xx-xxxxxxxx94" at bounding box center [58, 90] width 43 height 5
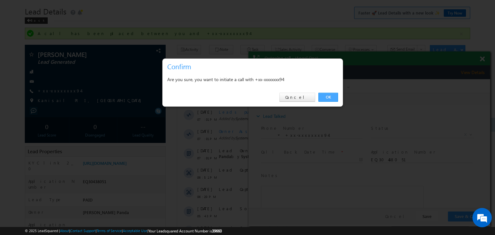
click at [325, 96] on link "OK" at bounding box center [329, 97] width 20 height 9
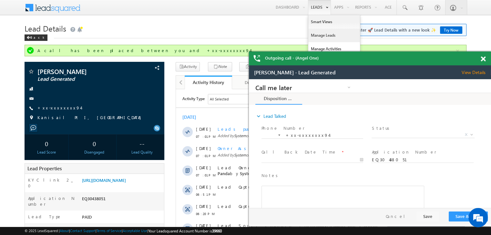
click at [318, 36] on link "Manage Leads" at bounding box center [334, 36] width 52 height 14
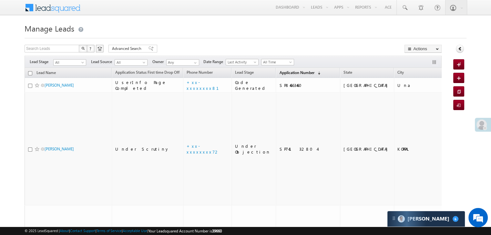
click at [283, 72] on span "Application Number" at bounding box center [296, 72] width 35 height 5
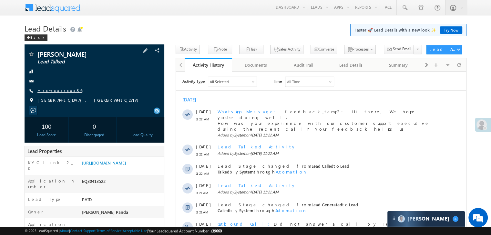
click at [57, 91] on link "+xx-xxxxxxxx86" at bounding box center [59, 90] width 45 height 5
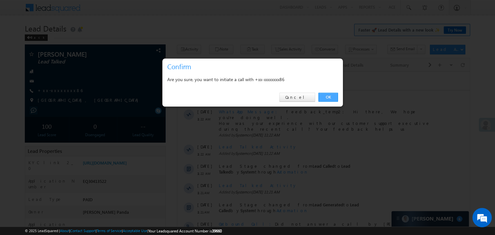
drag, startPoint x: 328, startPoint y: 96, endPoint x: 152, endPoint y: 24, distance: 190.1
click at [328, 95] on link "OK" at bounding box center [329, 97] width 20 height 9
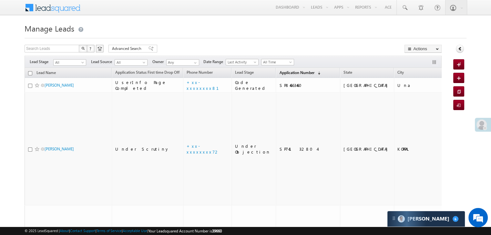
click at [281, 70] on span "Application Number" at bounding box center [296, 72] width 35 height 5
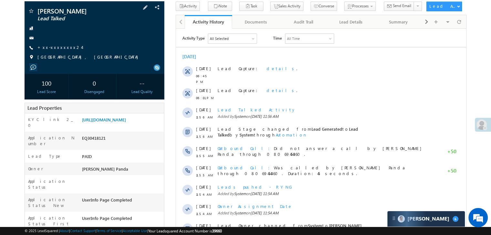
scroll to position [32, 0]
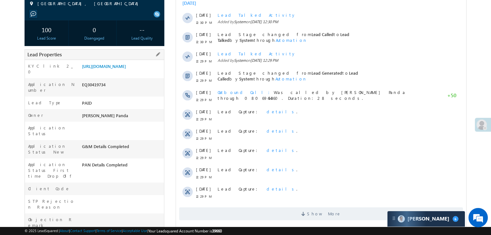
scroll to position [32, 0]
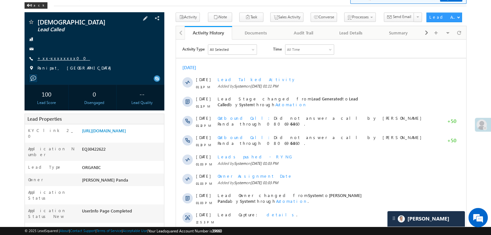
click at [54, 59] on link "+xx-xxxxxxxx00" at bounding box center [63, 57] width 53 height 5
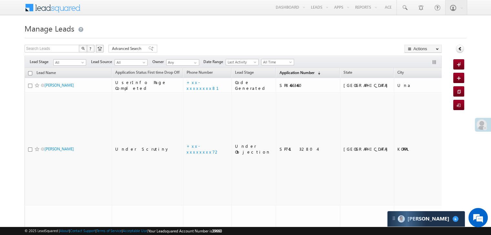
click at [284, 74] on span "Application Number" at bounding box center [296, 72] width 35 height 5
click at [289, 72] on span "Application Number" at bounding box center [296, 72] width 35 height 5
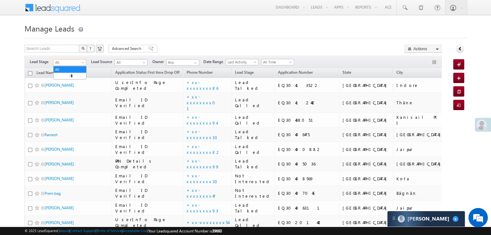
click at [81, 61] on span at bounding box center [83, 63] width 5 height 5
click at [71, 78] on link "Lead Generated" at bounding box center [70, 76] width 33 height 6
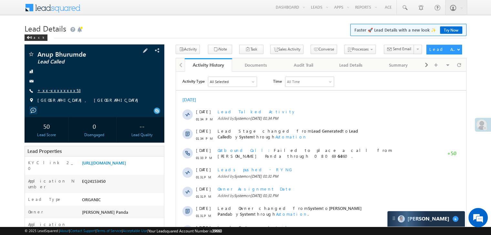
click at [55, 90] on link "+xx-xxxxxxxx53" at bounding box center [58, 90] width 43 height 5
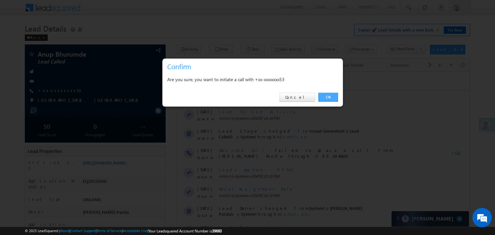
click at [327, 96] on link "OK" at bounding box center [329, 97] width 20 height 9
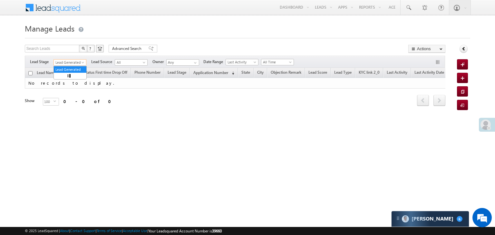
click at [82, 64] on span at bounding box center [83, 63] width 5 height 5
click at [68, 67] on link "All" at bounding box center [70, 70] width 33 height 6
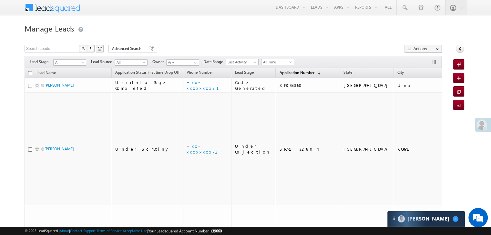
click at [279, 73] on span "Application Number" at bounding box center [296, 72] width 35 height 5
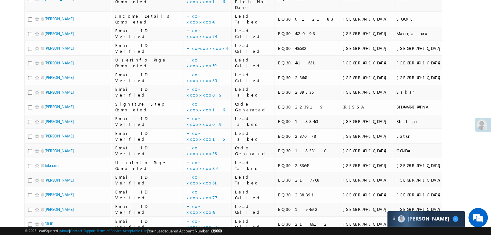
scroll to position [419, 0]
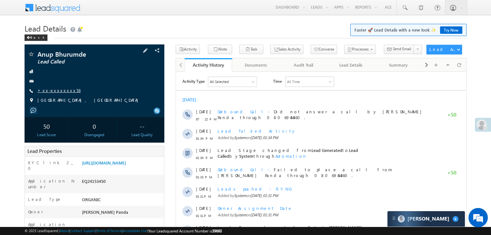
click at [55, 92] on link "+xx-xxxxxxxx53" at bounding box center [58, 90] width 43 height 5
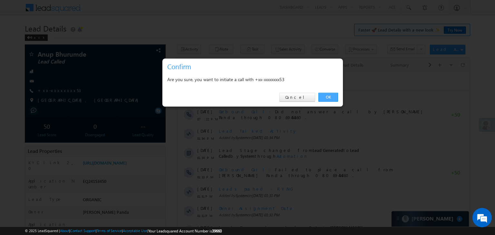
click at [328, 97] on link "OK" at bounding box center [329, 97] width 20 height 9
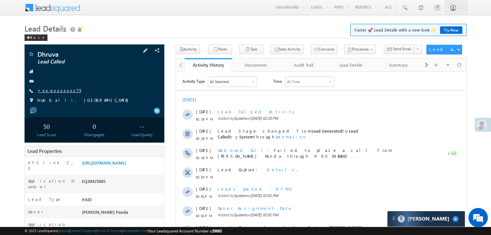
click at [46, 92] on link "+xx-xxxxxxxx75" at bounding box center [59, 90] width 44 height 5
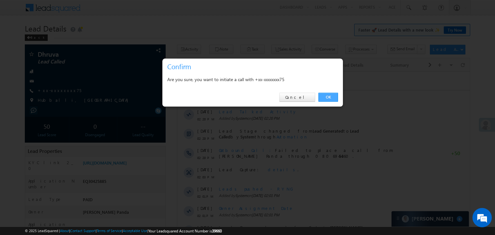
click at [329, 97] on link "OK" at bounding box center [329, 97] width 20 height 9
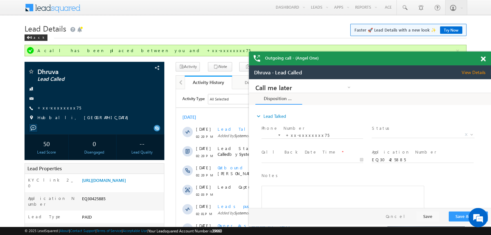
click at [483, 59] on span at bounding box center [482, 58] width 5 height 5
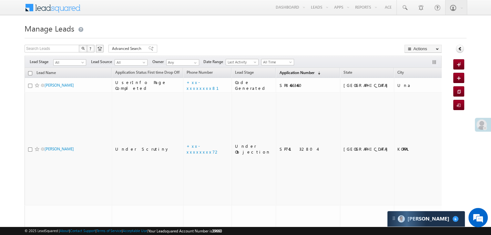
click at [286, 70] on span "Application Number" at bounding box center [296, 72] width 35 height 5
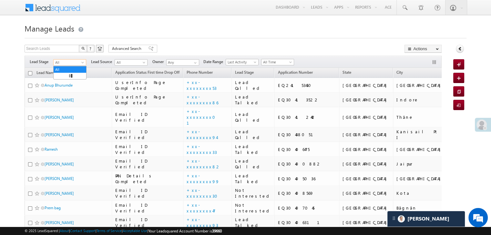
click at [78, 61] on span "All" at bounding box center [69, 63] width 31 height 6
click at [72, 76] on link "Lead Generated" at bounding box center [70, 76] width 33 height 6
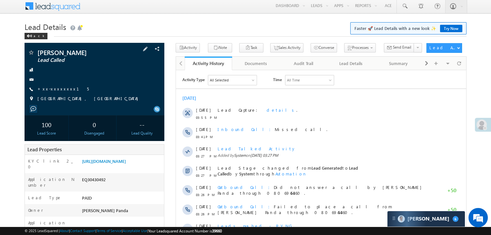
scroll to position [32, 0]
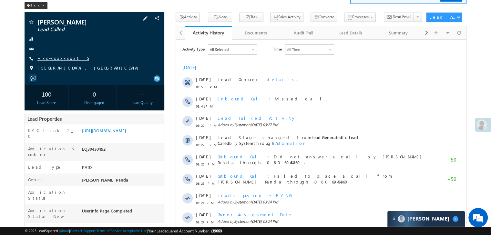
click at [56, 56] on link "+xx-xxxxxxxx15" at bounding box center [62, 57] width 51 height 5
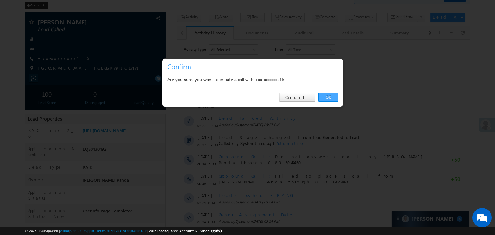
click at [332, 99] on link "OK" at bounding box center [329, 97] width 20 height 9
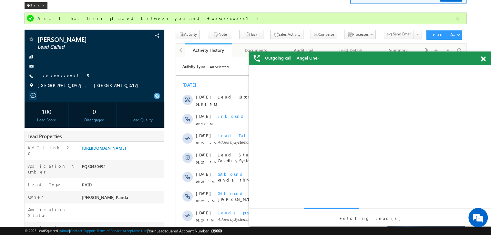
scroll to position [0, 0]
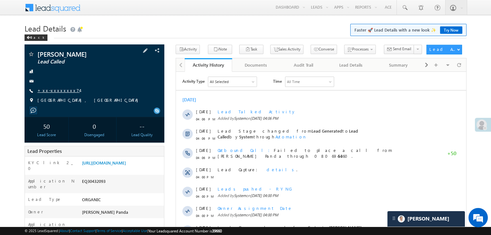
click at [52, 91] on link "+xx-xxxxxxxx74" at bounding box center [58, 90] width 42 height 5
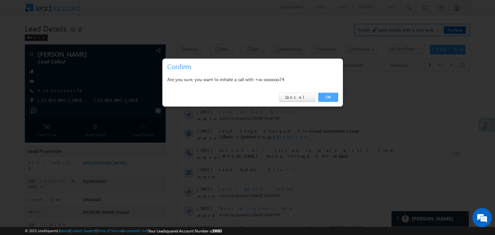
click at [329, 97] on link "OK" at bounding box center [329, 97] width 20 height 9
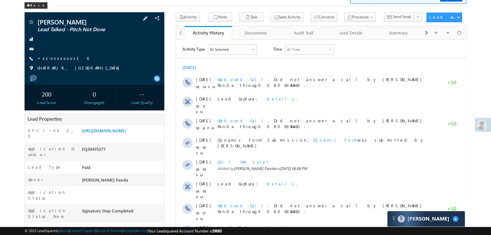
scroll to position [32, 0]
click at [55, 58] on link "+xx-xxxxxxxx16" at bounding box center [62, 57] width 51 height 5
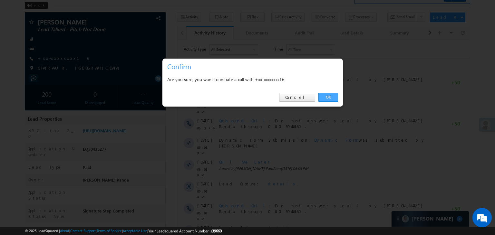
click at [325, 98] on link "OK" at bounding box center [329, 97] width 20 height 9
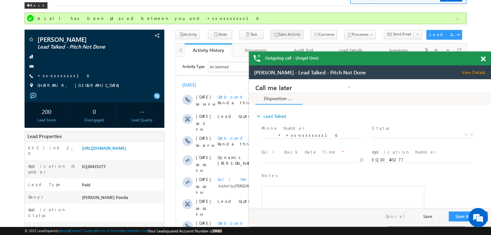
scroll to position [0, 0]
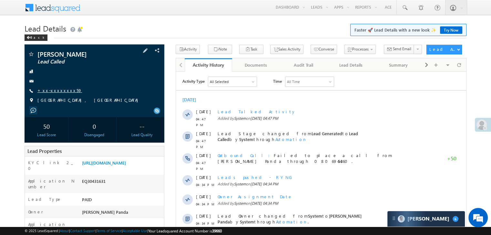
click at [50, 92] on link "+xx-xxxxxxxx59" at bounding box center [59, 90] width 45 height 5
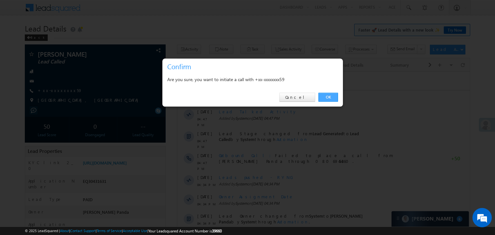
click at [328, 95] on link "OK" at bounding box center [329, 97] width 20 height 9
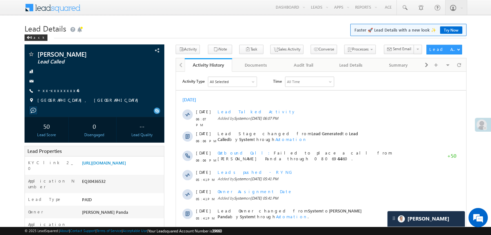
scroll to position [65, 0]
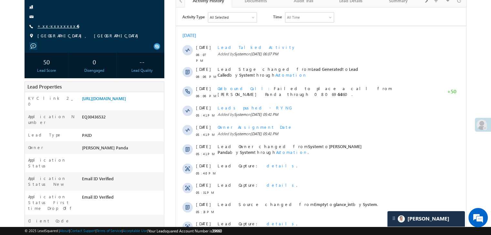
click at [55, 25] on link "+xx-xxxxxxxx46" at bounding box center [58, 25] width 42 height 5
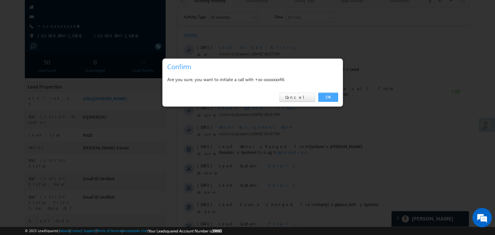
drag, startPoint x: 326, startPoint y: 99, endPoint x: 151, endPoint y: 91, distance: 175.3
click at [326, 99] on link "OK" at bounding box center [329, 97] width 20 height 9
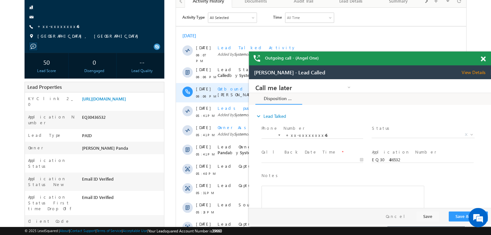
scroll to position [0, 0]
click at [484, 59] on span at bounding box center [482, 58] width 5 height 5
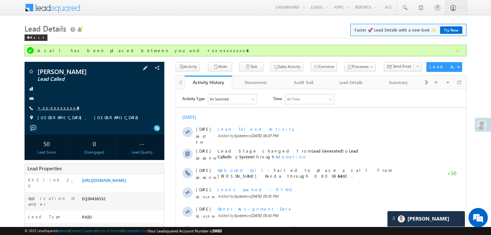
click at [60, 107] on link "+xx-xxxxxxxx46" at bounding box center [58, 107] width 42 height 5
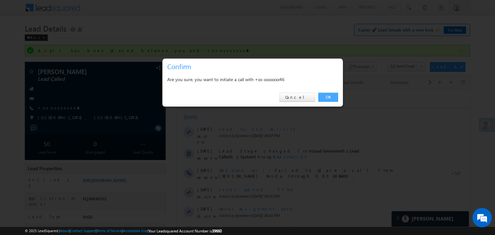
click at [331, 99] on link "OK" at bounding box center [329, 97] width 20 height 9
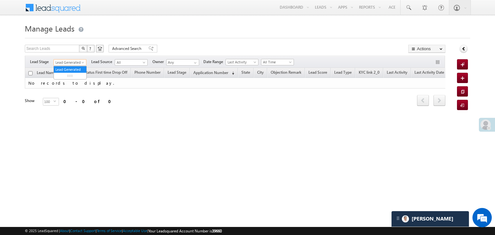
click at [82, 64] on span at bounding box center [83, 63] width 5 height 5
click at [75, 67] on link "All" at bounding box center [70, 70] width 33 height 6
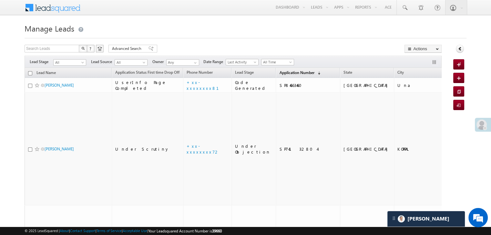
click at [285, 71] on span "Application Number" at bounding box center [296, 72] width 35 height 5
click at [279, 71] on span "Application Number" at bounding box center [296, 72] width 35 height 5
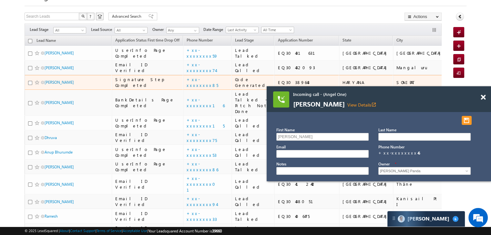
scroll to position [65, 0]
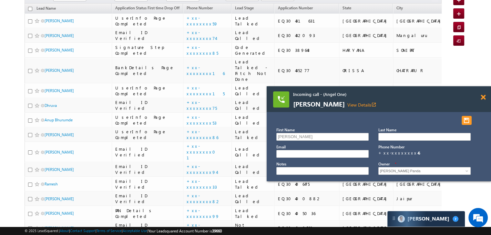
click at [483, 97] on span at bounding box center [482, 97] width 5 height 5
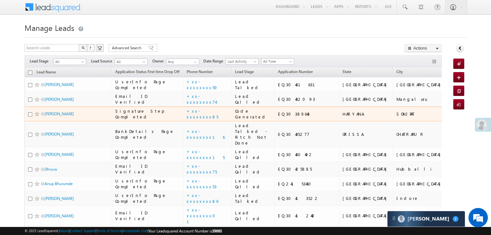
scroll to position [0, 0]
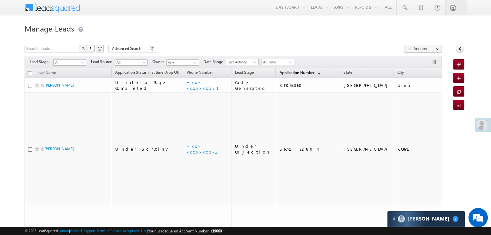
click at [286, 73] on span "Application Number" at bounding box center [296, 72] width 35 height 5
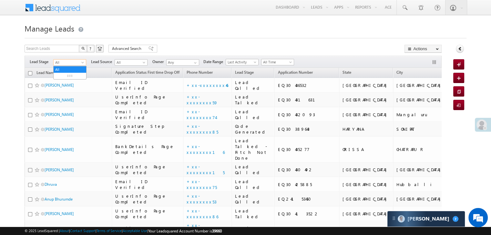
click at [84, 64] on span at bounding box center [83, 63] width 5 height 5
click at [72, 79] on link "Lead Generated" at bounding box center [70, 76] width 33 height 6
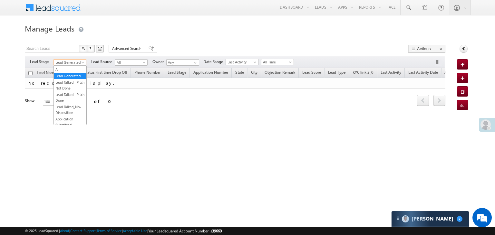
click at [75, 63] on span "Lead Generated" at bounding box center [69, 63] width 31 height 6
click at [71, 69] on link "All" at bounding box center [70, 70] width 33 height 6
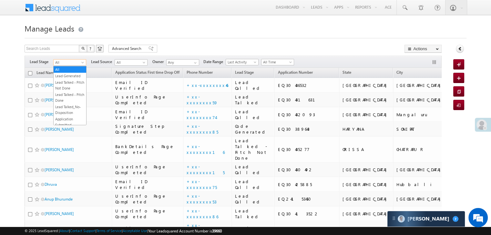
click at [82, 64] on span at bounding box center [83, 63] width 5 height 5
click at [71, 77] on link "Lead Generated" at bounding box center [70, 76] width 33 height 6
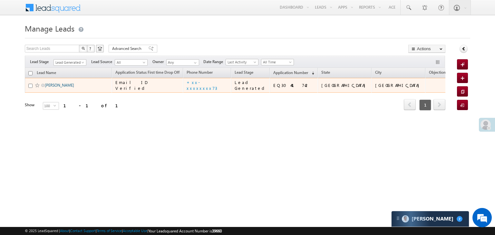
click at [63, 88] on link "[PERSON_NAME]" at bounding box center [59, 85] width 29 height 5
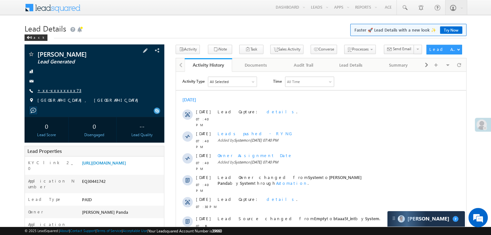
click at [53, 92] on link "+xx-xxxxxxxx73" at bounding box center [59, 90] width 44 height 5
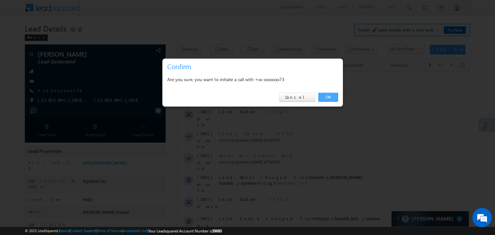
click at [327, 97] on link "OK" at bounding box center [329, 97] width 20 height 9
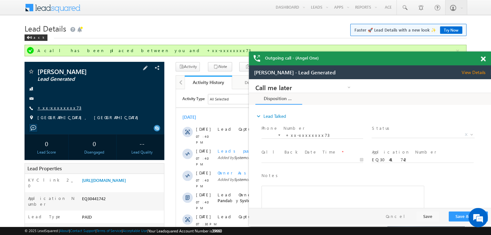
click at [55, 110] on link "+xx-xxxxxxxx73" at bounding box center [59, 107] width 44 height 5
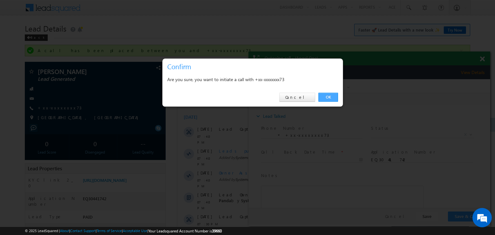
click at [331, 96] on link "OK" at bounding box center [329, 97] width 20 height 9
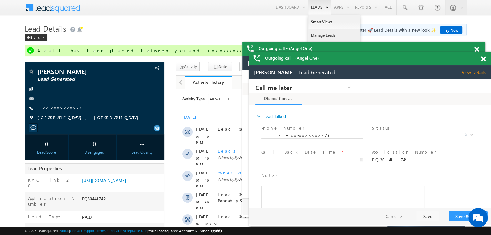
click at [317, 36] on link "Manage Leads" at bounding box center [334, 36] width 52 height 14
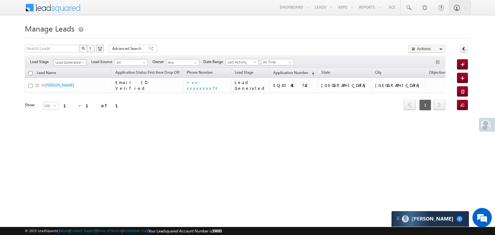
click at [83, 63] on span at bounding box center [83, 63] width 5 height 5
click at [76, 68] on link "All" at bounding box center [70, 70] width 33 height 6
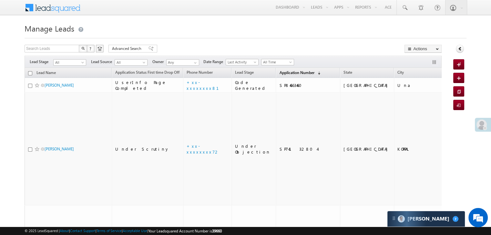
click at [279, 74] on span "Application Number" at bounding box center [296, 72] width 35 height 5
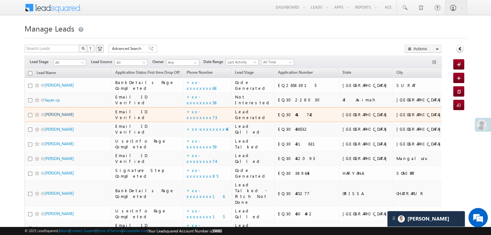
click at [56, 117] on link "[PERSON_NAME]" at bounding box center [59, 114] width 29 height 5
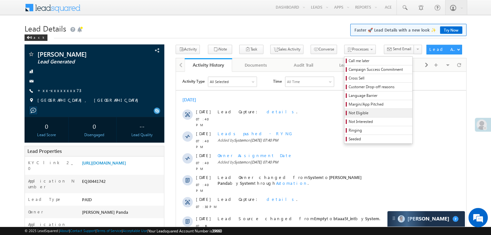
click at [349, 113] on span "Not Eligible" at bounding box center [378, 113] width 61 height 6
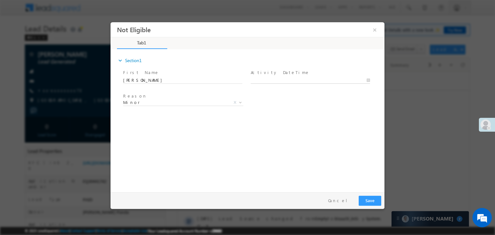
type input "10/12/25 7:49 PM"
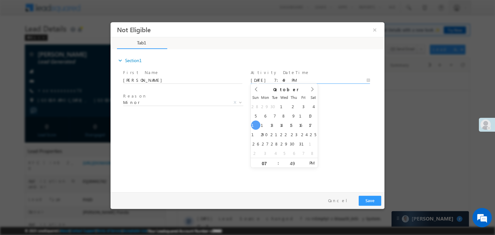
click at [294, 79] on input "10/12/25 7:49 PM" at bounding box center [310, 80] width 119 height 6
click at [331, 103] on div "Reason * Minor Existing Client Out of India DRA - FDS Termination DRA - Already…" at bounding box center [253, 104] width 263 height 24
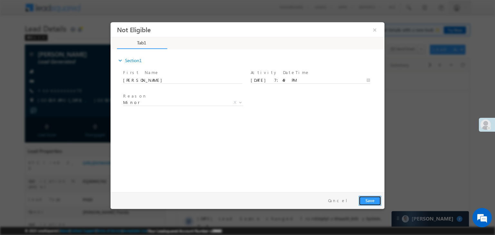
click at [367, 198] on button "Save" at bounding box center [370, 201] width 23 height 10
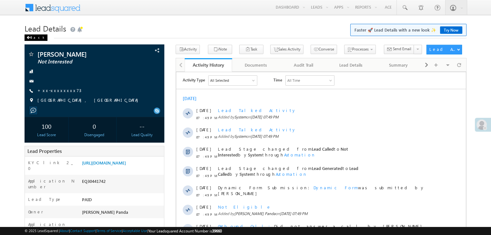
click at [28, 37] on span at bounding box center [28, 37] width 4 height 3
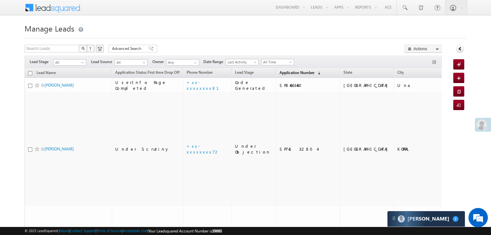
click at [279, 71] on span "Application Number" at bounding box center [296, 72] width 35 height 5
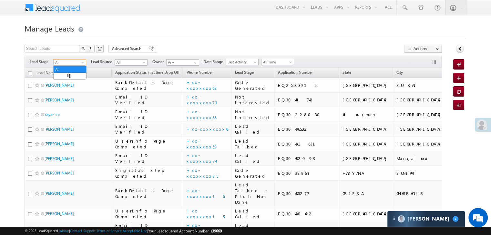
click at [82, 62] on span at bounding box center [83, 63] width 5 height 5
click at [71, 79] on link "Lead Generated" at bounding box center [70, 76] width 33 height 6
